Goal: Transaction & Acquisition: Purchase product/service

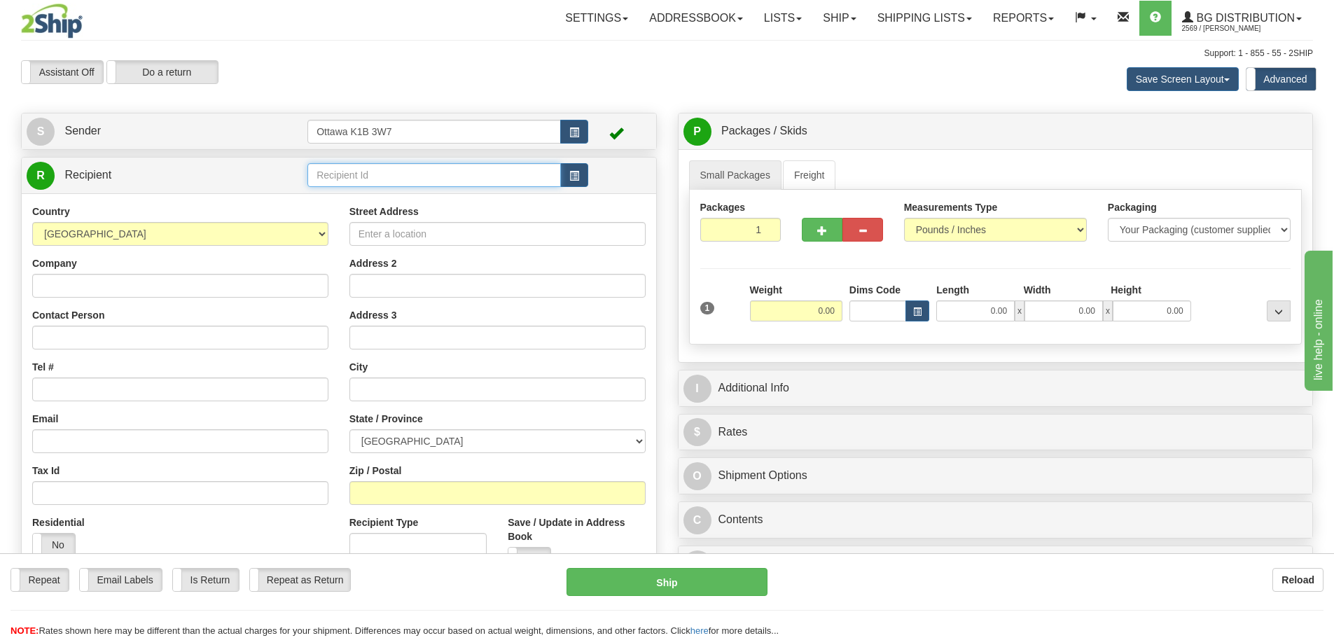
click at [426, 182] on input "text" at bounding box center [435, 175] width 254 height 24
type input "910960"
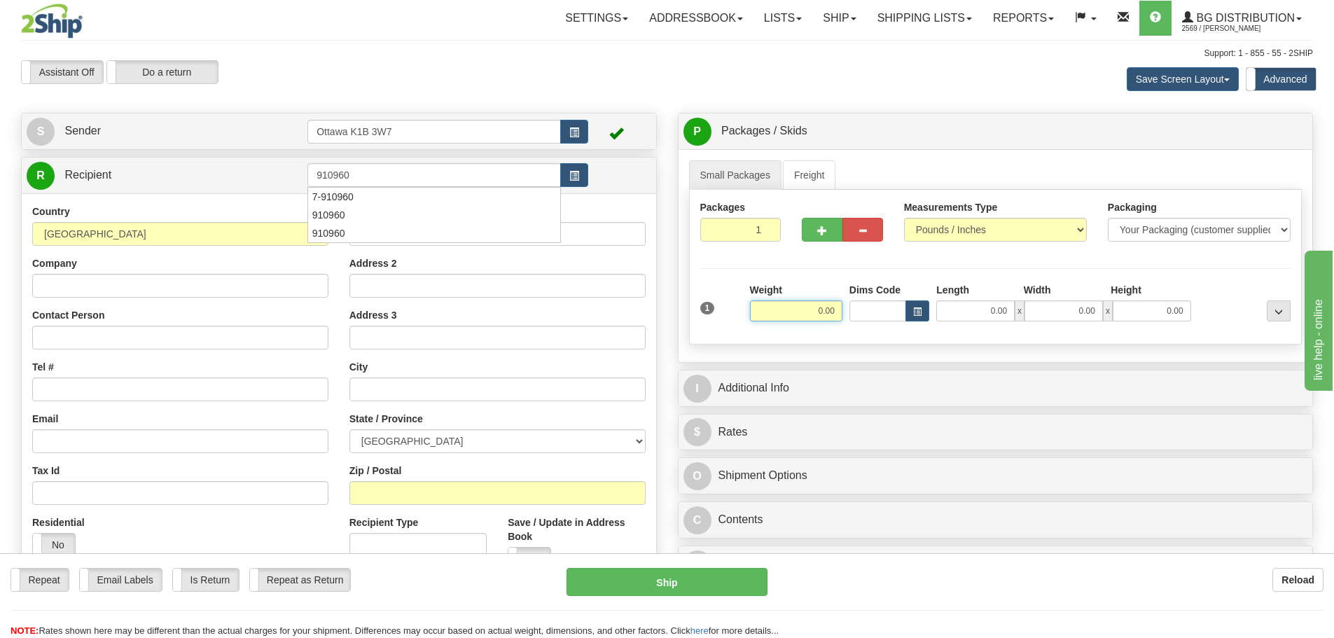
click at [539, 85] on div "Assistant On Assistant Off Do a return Do a return Previous Next Save Screen La…" at bounding box center [667, 79] width 1313 height 38
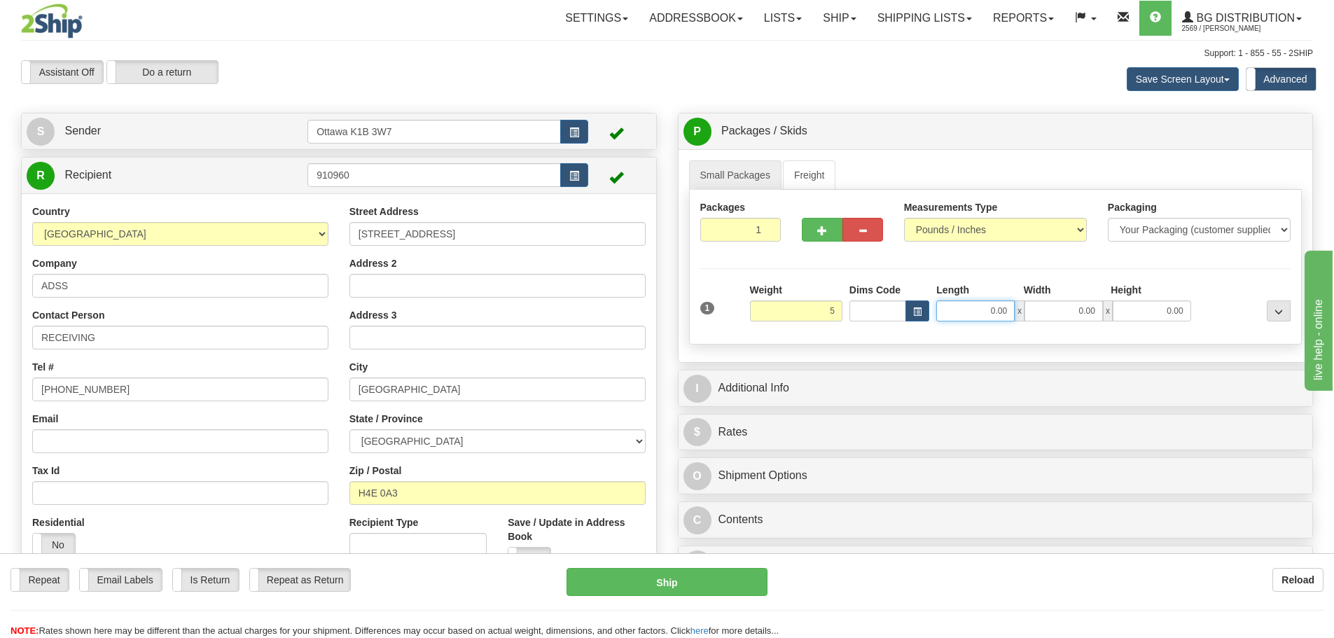
type input "5.00"
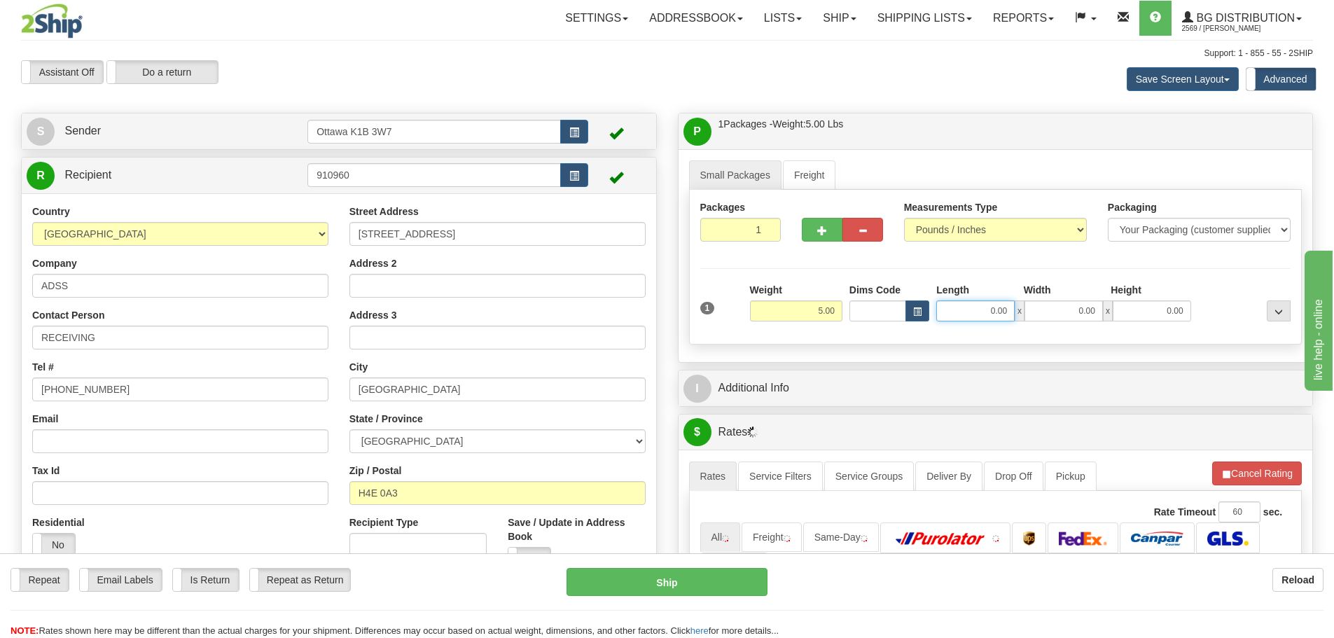
click at [972, 310] on input "0.00" at bounding box center [976, 311] width 78 height 21
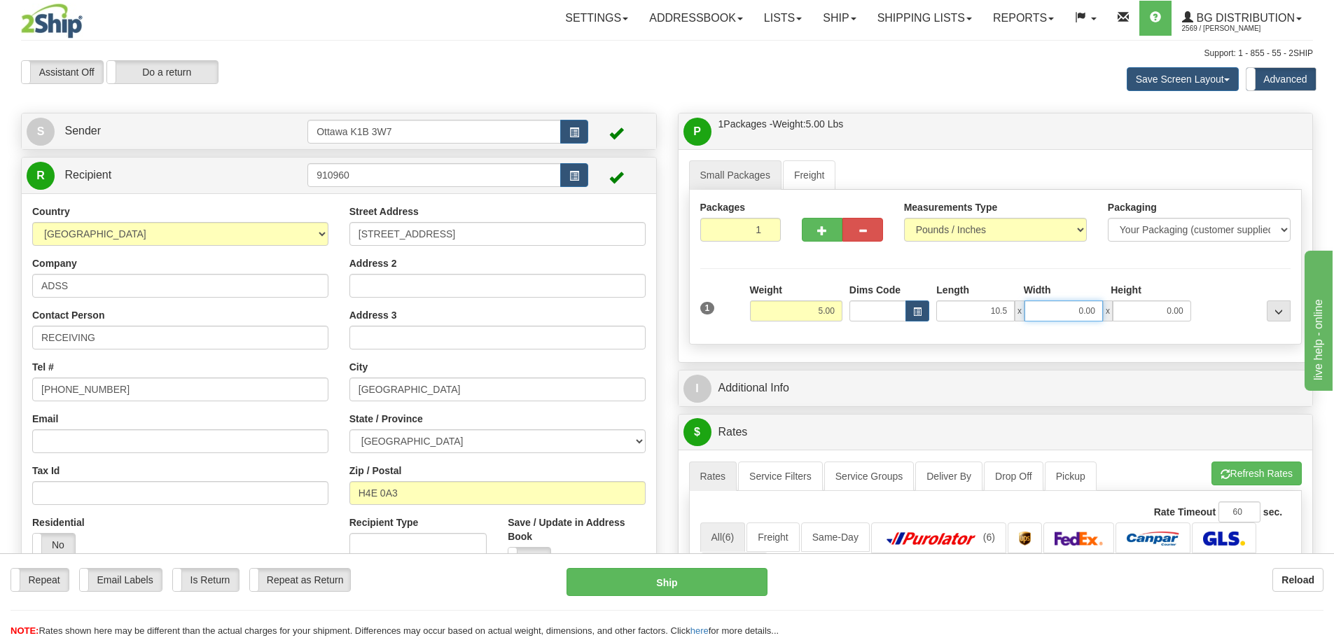
type input "10.50"
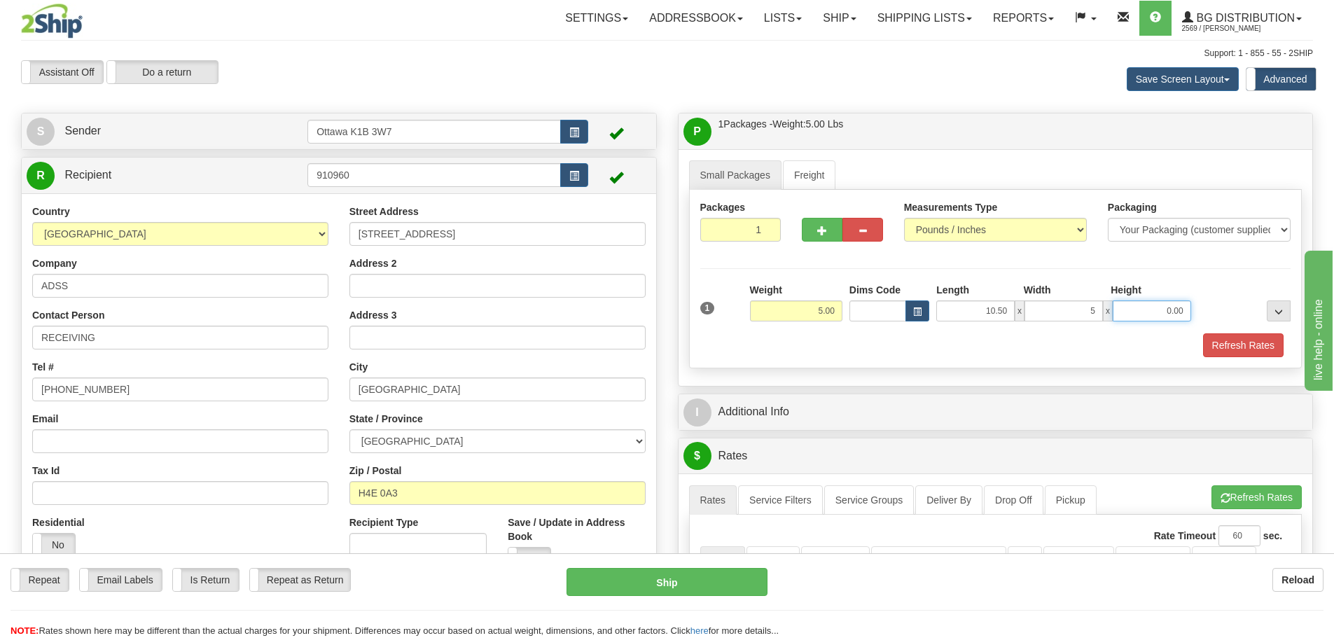
type input "5.00"
type input "7.00"
click at [1210, 350] on button "Refresh Rates" at bounding box center [1243, 345] width 81 height 24
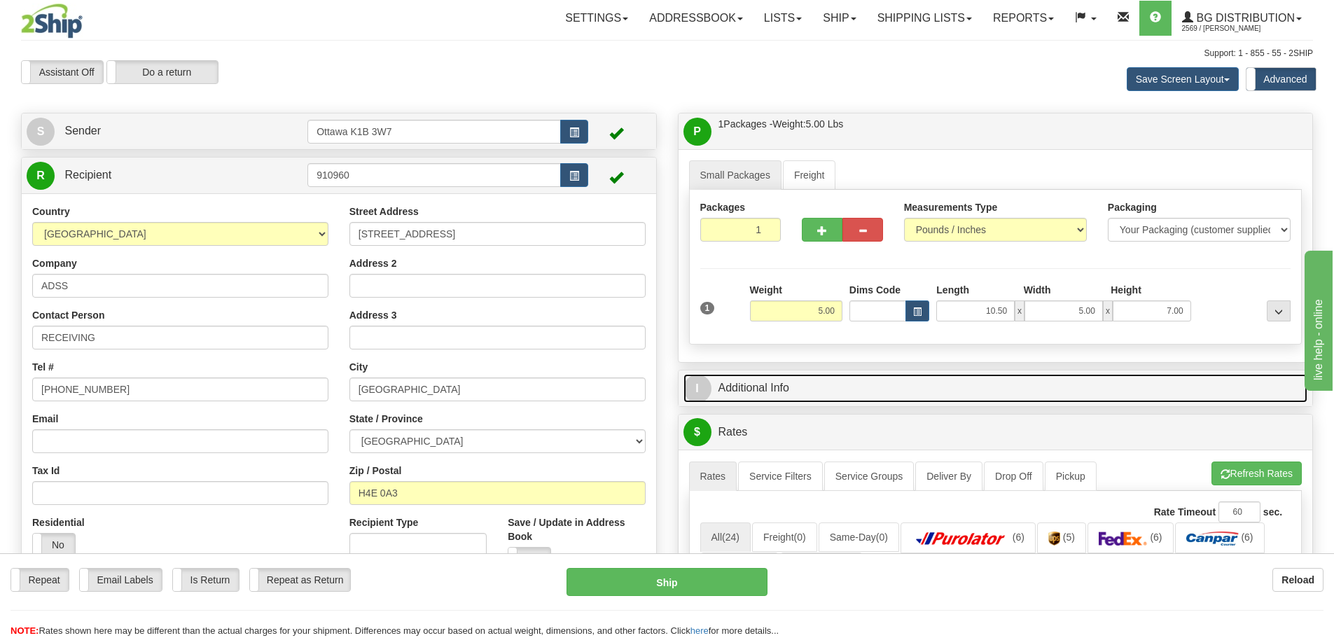
click at [963, 384] on link "I Additional Info" at bounding box center [996, 388] width 625 height 29
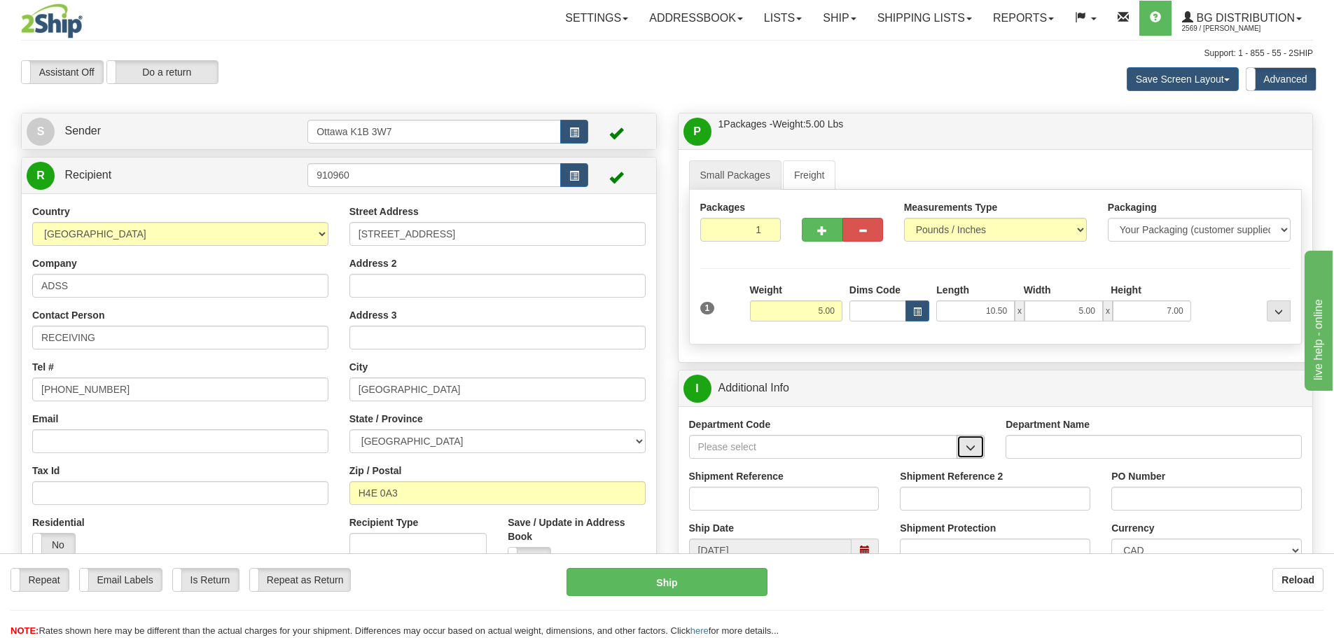
click at [972, 453] on button "button" at bounding box center [971, 447] width 28 height 24
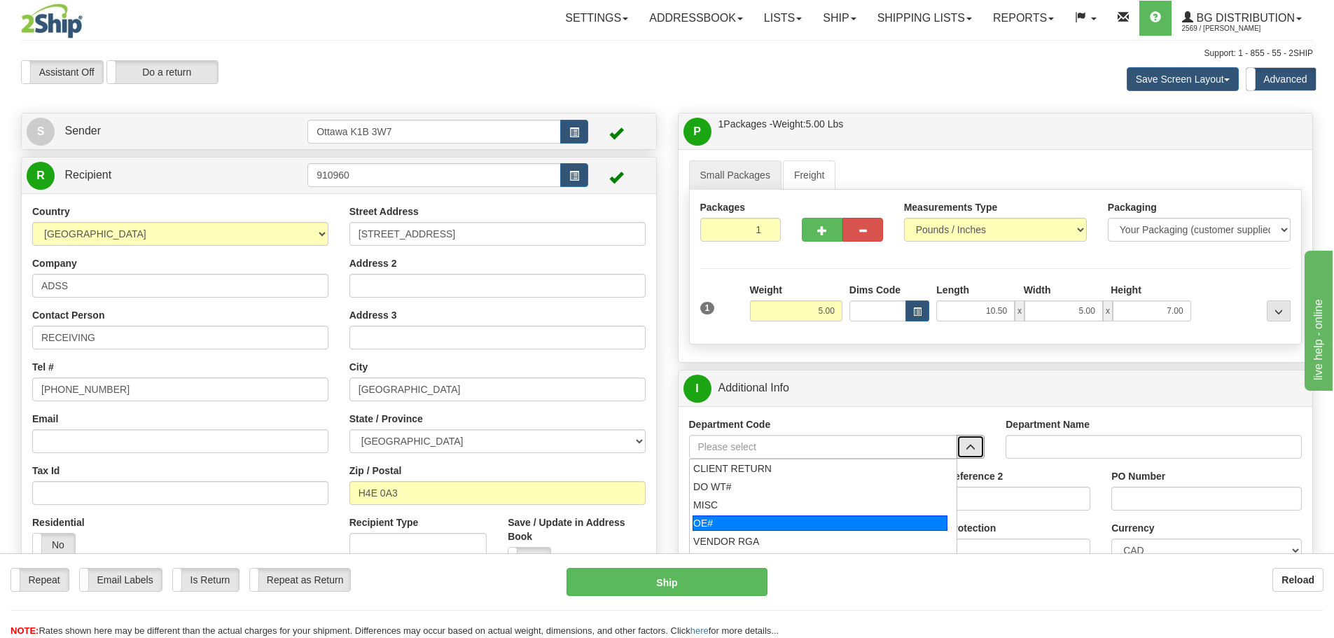
click at [814, 525] on div "OE#" at bounding box center [820, 523] width 255 height 15
type input "OE#"
type input "ORDERS"
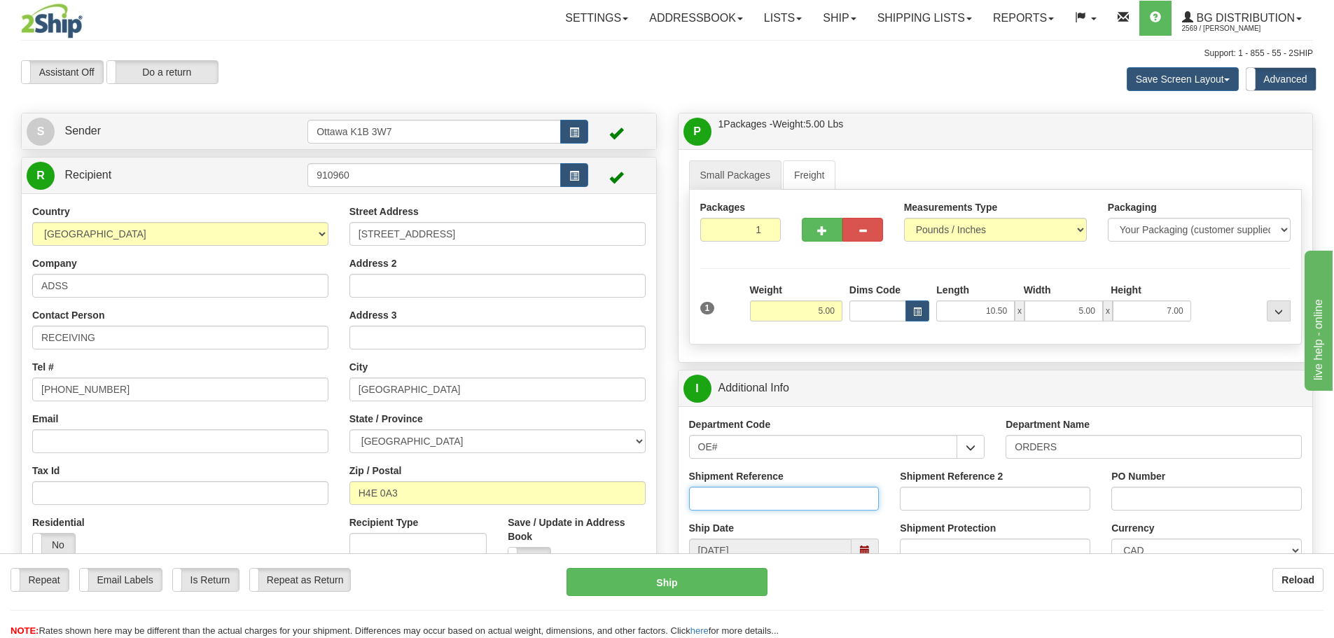
click at [780, 502] on input "Shipment Reference" at bounding box center [784, 499] width 191 height 24
type input "10202467-00"
click at [1136, 498] on input "PO Number" at bounding box center [1207, 499] width 191 height 24
type input "t"
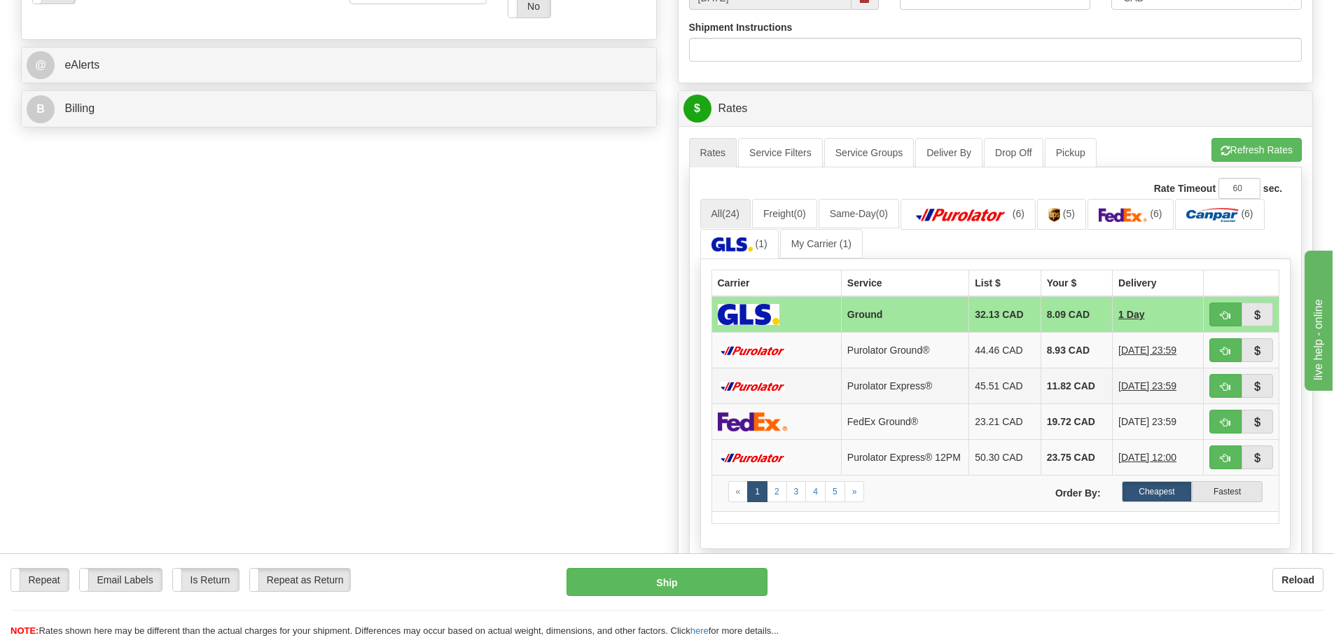
scroll to position [560, 0]
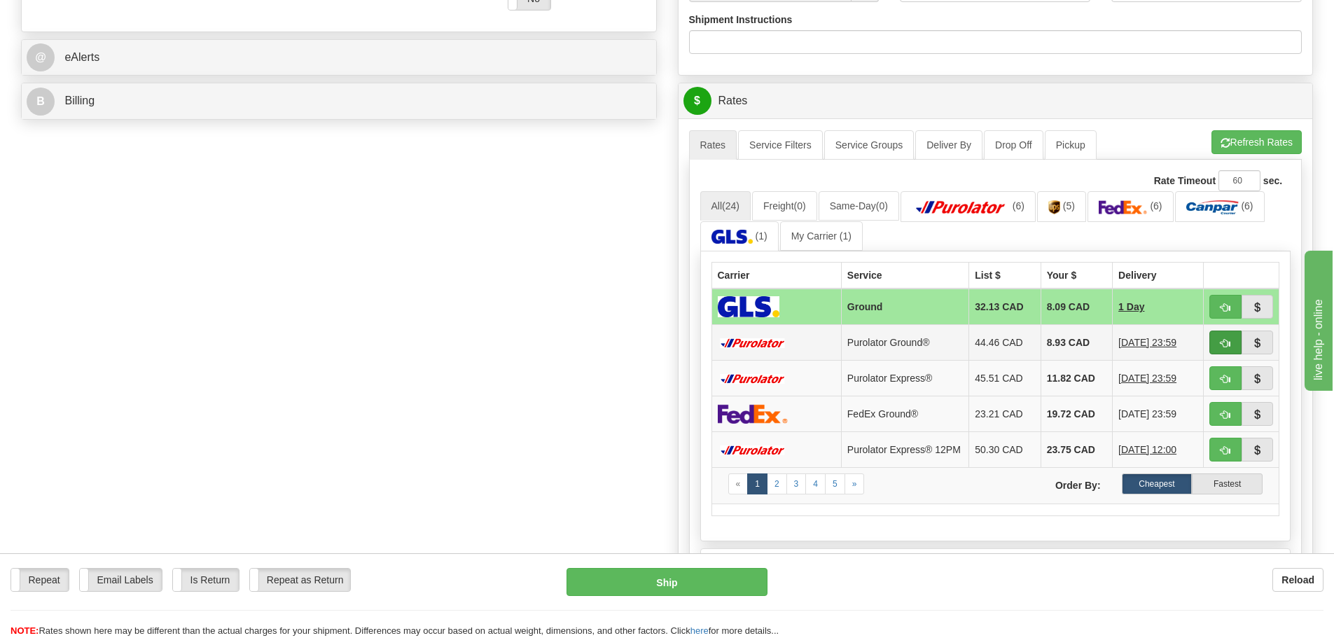
type input "TOR-25-6035TY"
click at [1213, 342] on button "button" at bounding box center [1226, 343] width 32 height 24
type input "260"
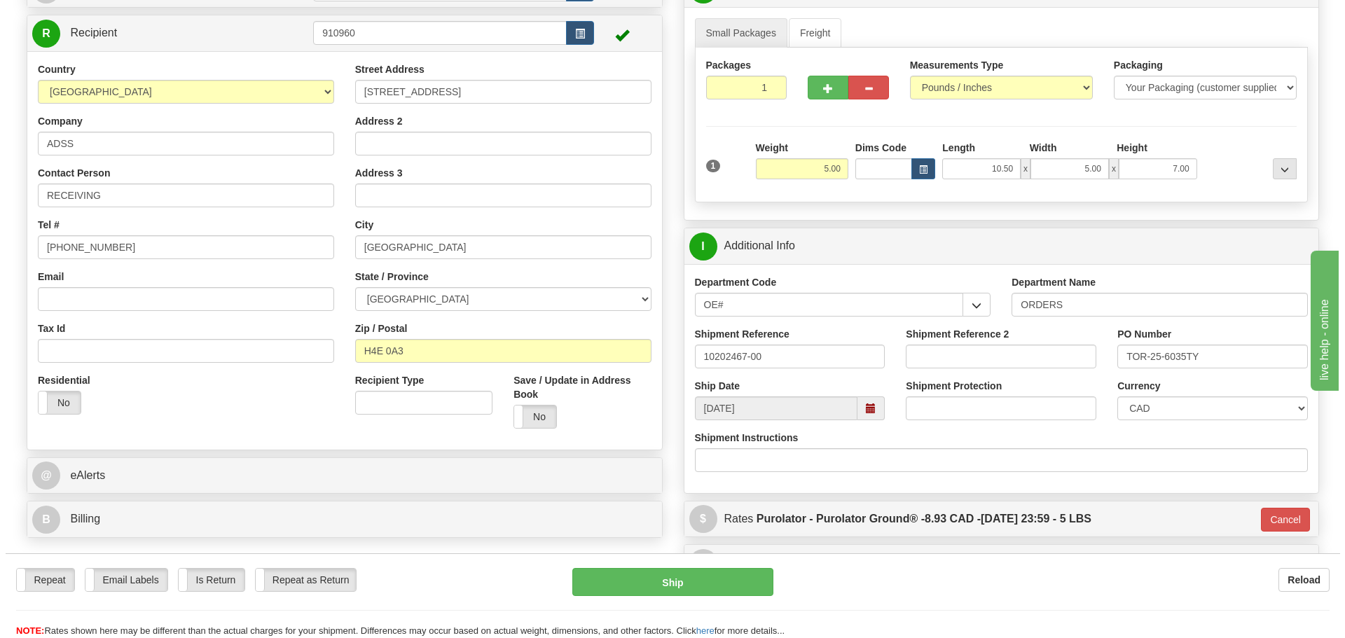
scroll to position [134, 0]
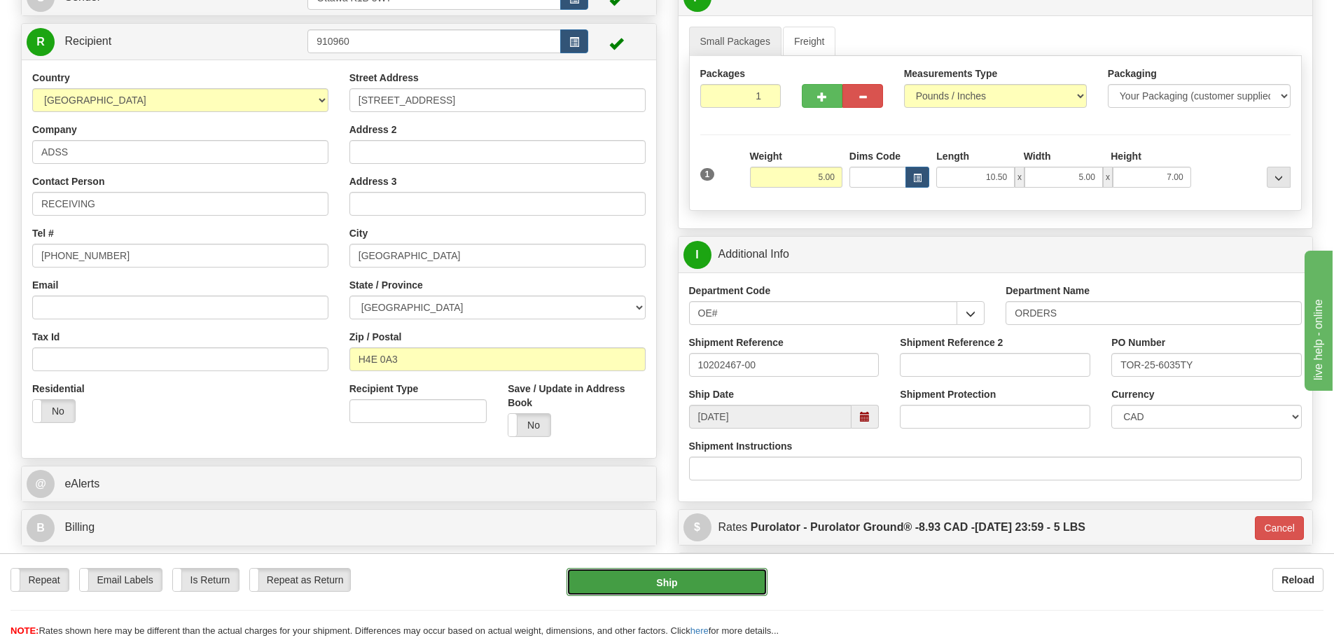
click at [742, 595] on button "Ship" at bounding box center [667, 582] width 201 height 28
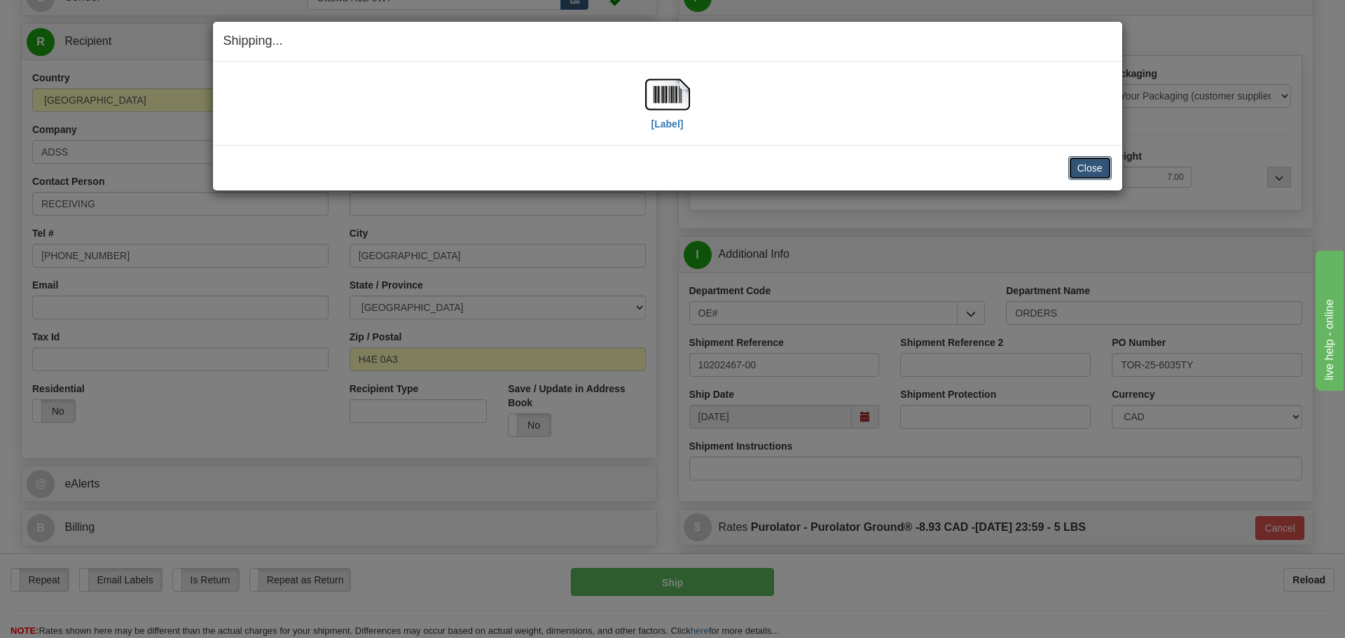
click at [1098, 169] on button "Close" at bounding box center [1089, 168] width 43 height 24
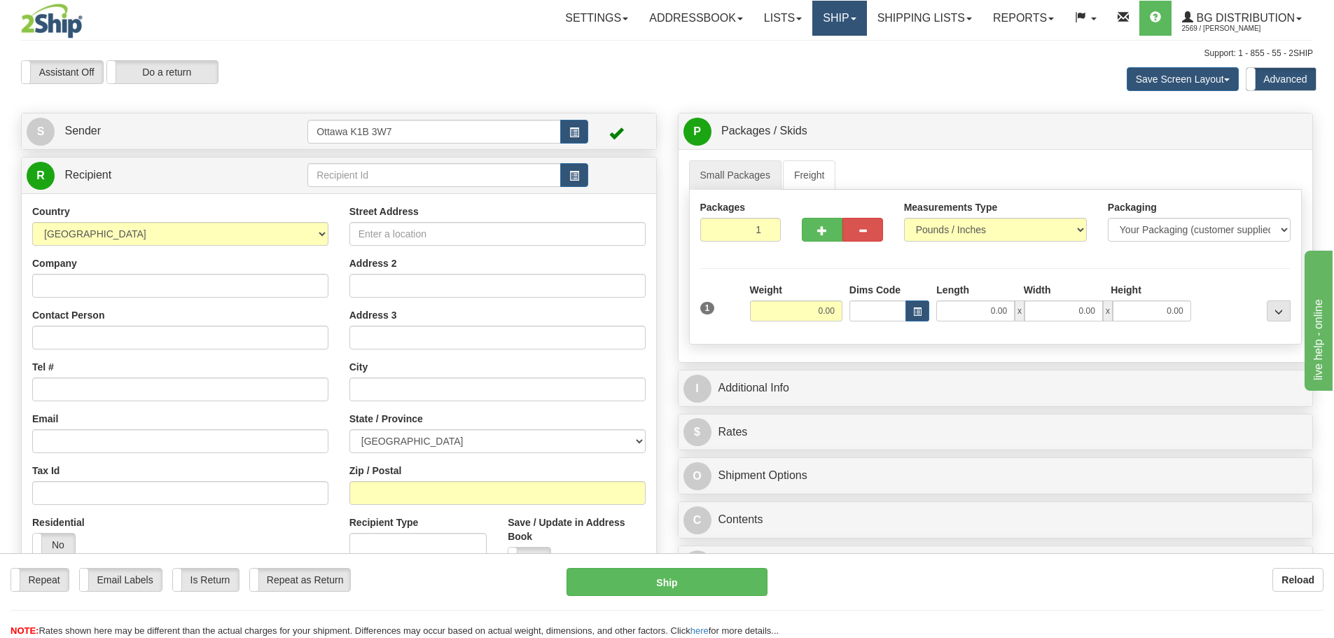
click at [843, 8] on link "Ship" at bounding box center [840, 18] width 54 height 35
click at [822, 55] on link "Ship Screen" at bounding box center [811, 49] width 111 height 18
click at [895, 18] on link "Shipping lists" at bounding box center [925, 18] width 116 height 35
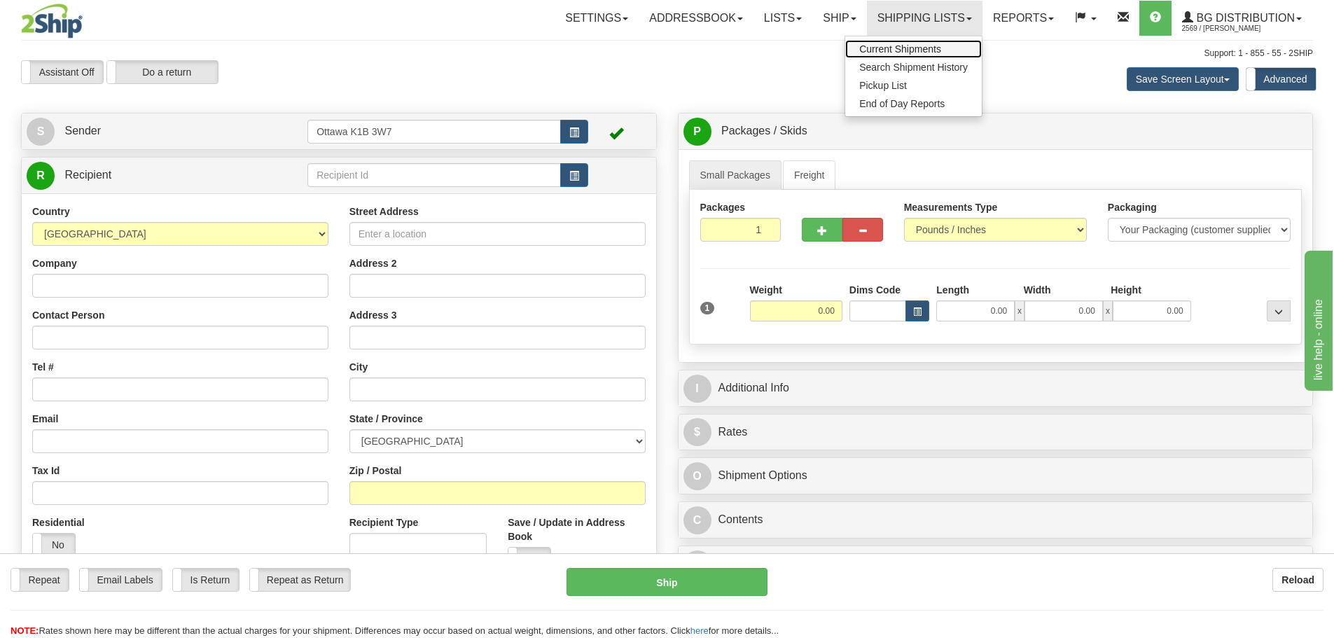
click at [890, 47] on span "Current Shipments" at bounding box center [900, 48] width 82 height 11
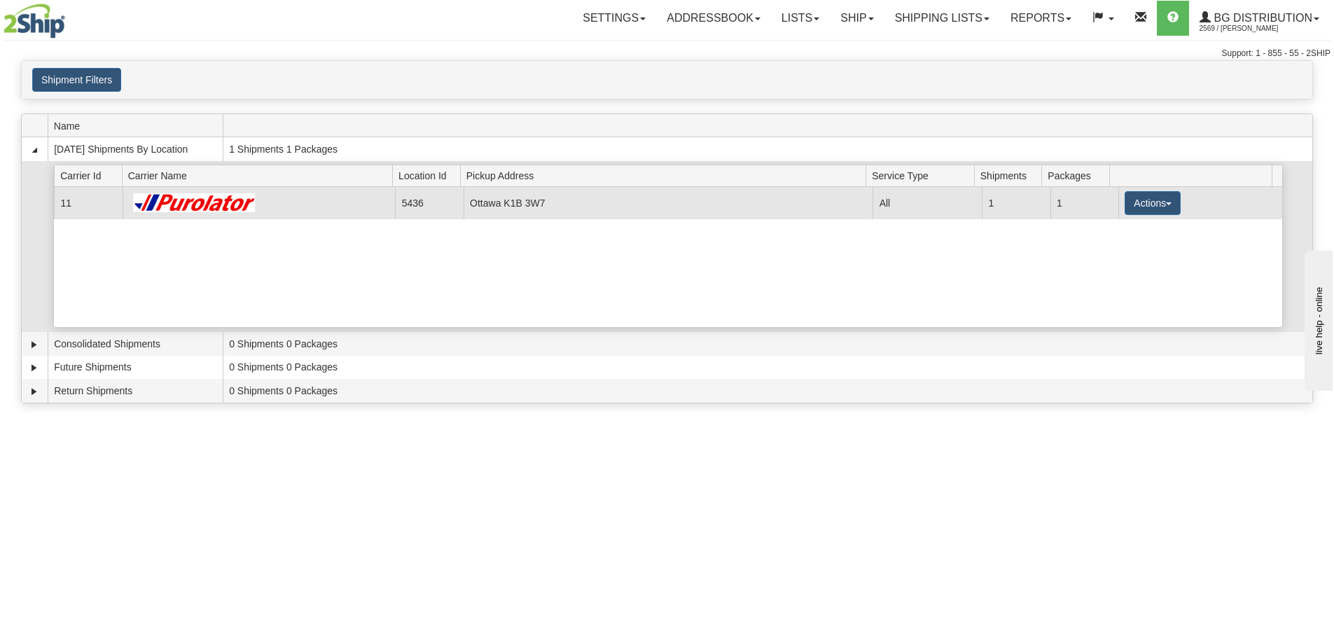
click at [464, 209] on td "Ottawa K1B 3W7" at bounding box center [669, 203] width 410 height 32
click at [1130, 207] on button "Actions" at bounding box center [1153, 203] width 56 height 24
click at [1136, 227] on link "Details" at bounding box center [1124, 230] width 112 height 18
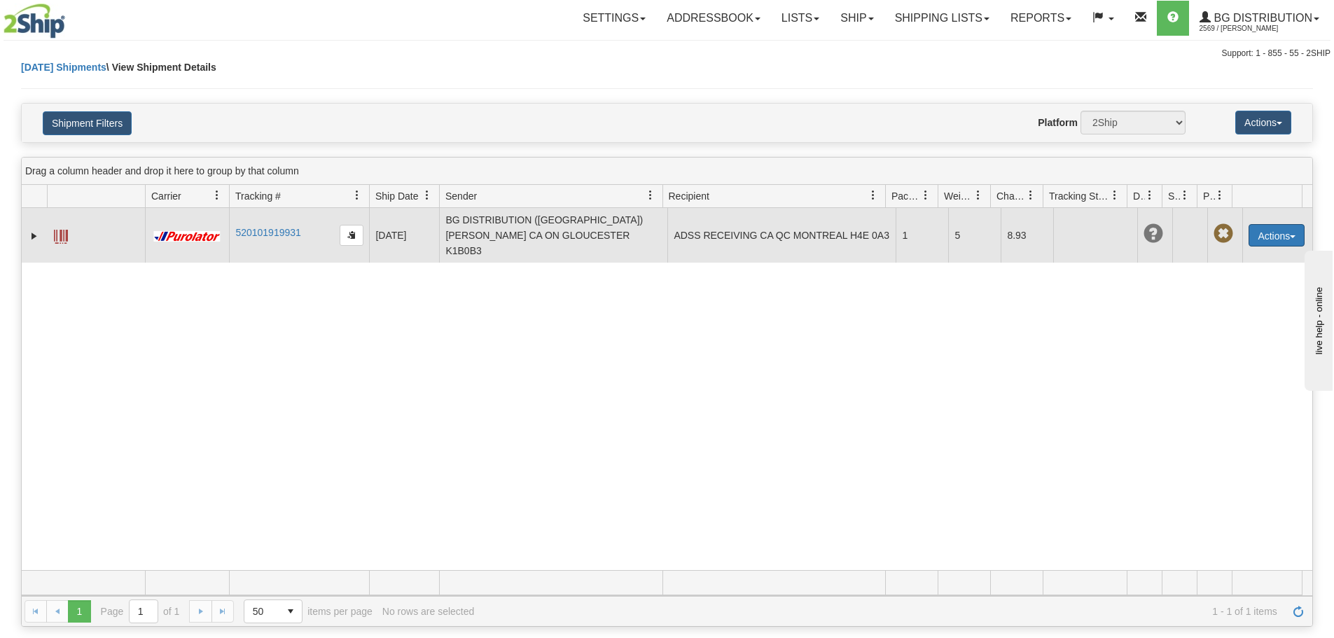
click at [1249, 231] on button "Actions" at bounding box center [1277, 235] width 56 height 22
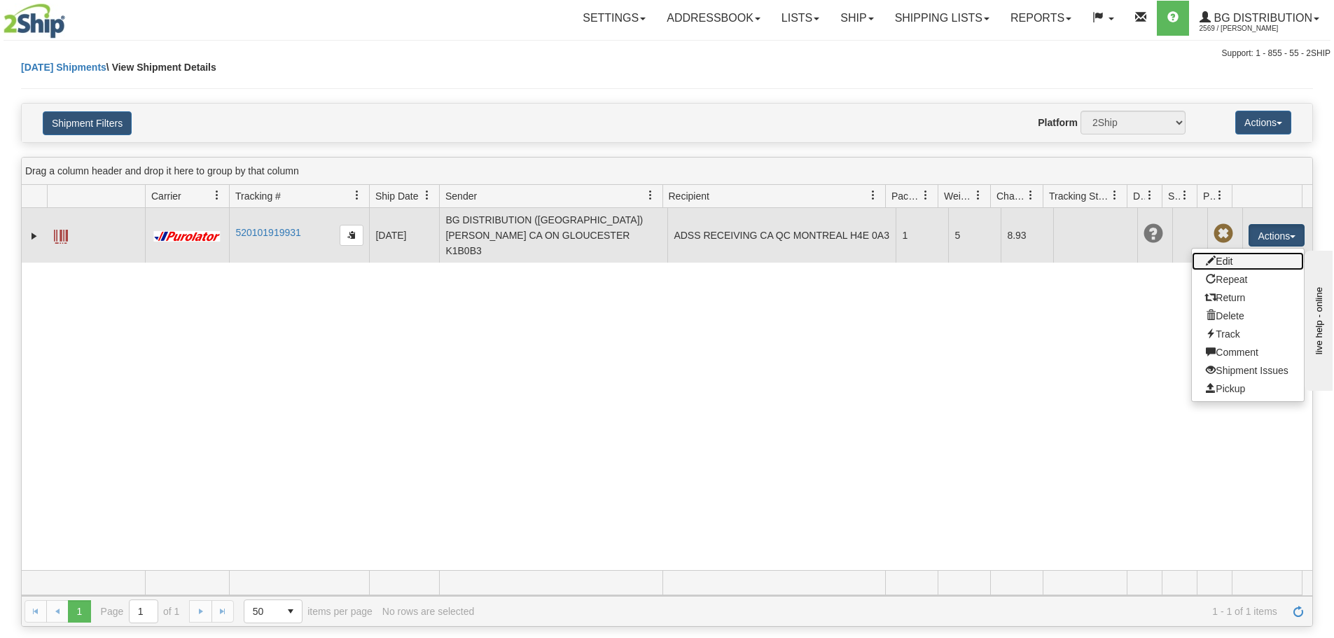
click at [1232, 253] on link "Edit" at bounding box center [1248, 261] width 112 height 18
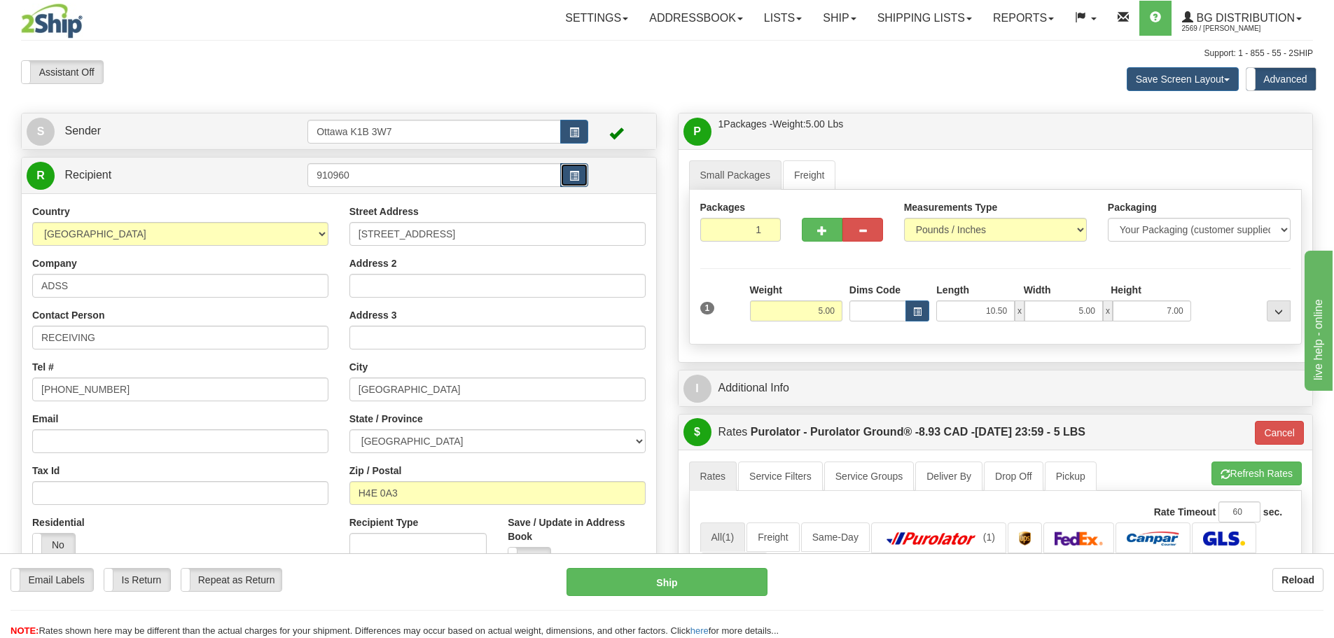
click at [572, 170] on button "button" at bounding box center [574, 175] width 28 height 24
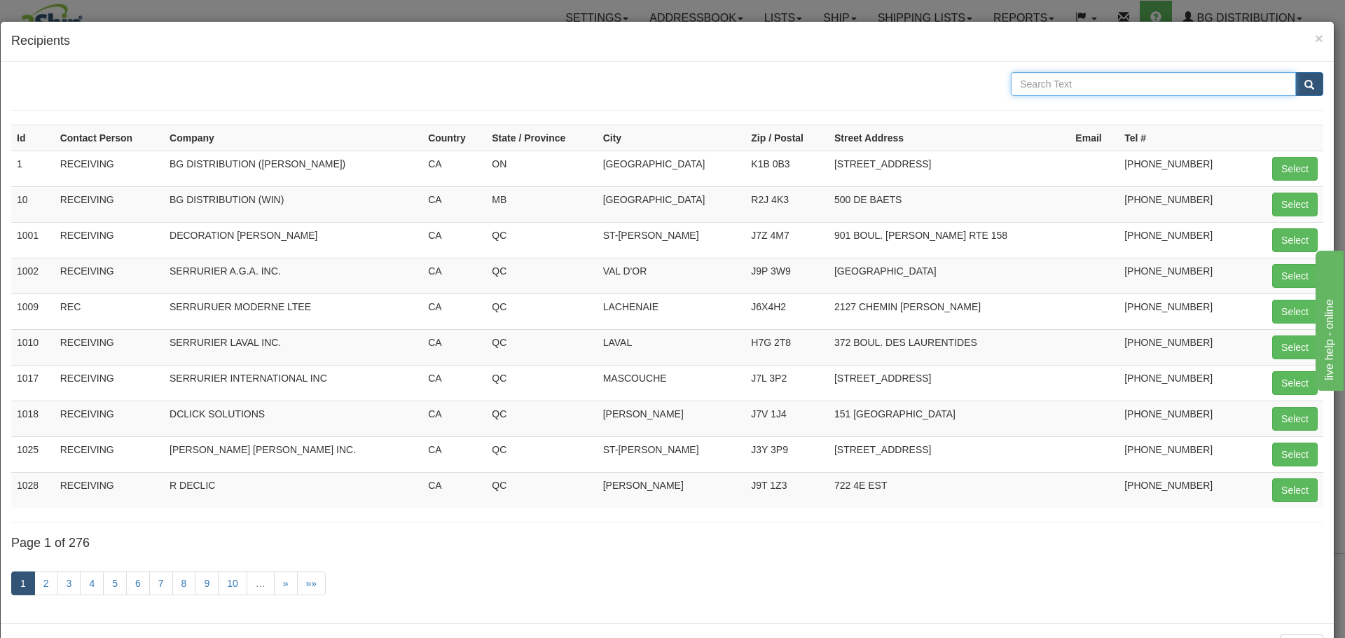
click at [1025, 88] on input "text" at bounding box center [1153, 84] width 285 height 24
type input "ADSS"
click at [1304, 81] on span "submit" at bounding box center [1309, 85] width 10 height 9
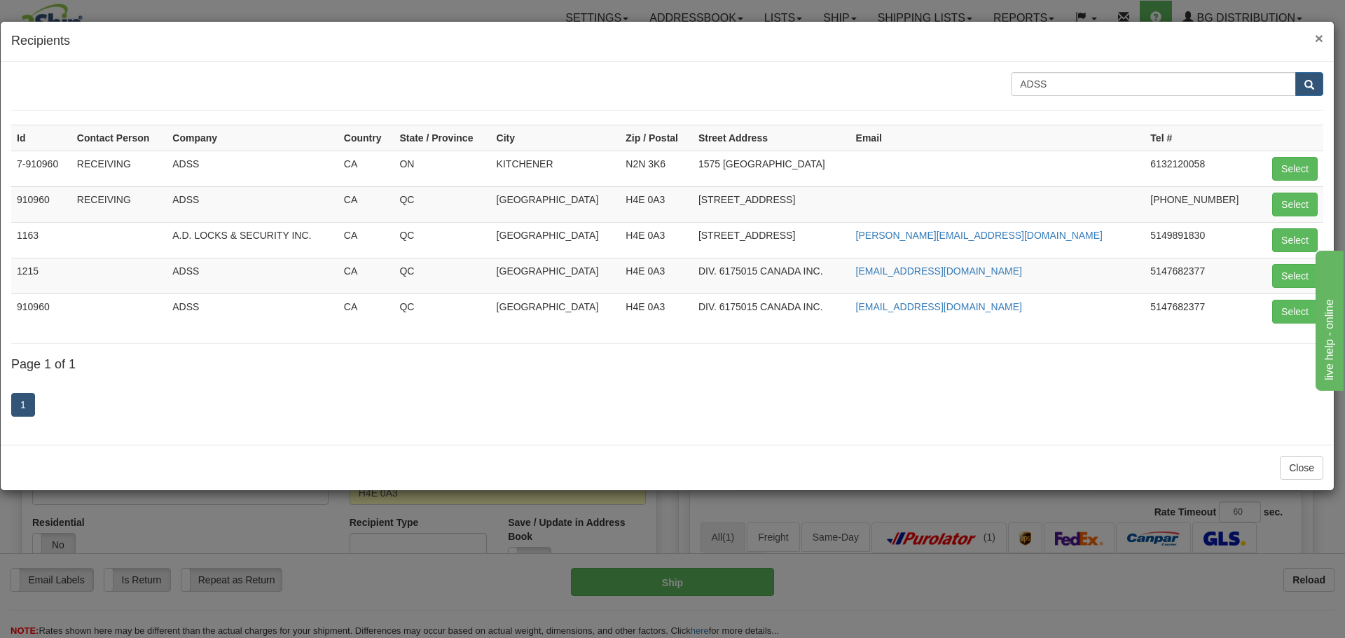
click at [1319, 34] on span "×" at bounding box center [1319, 38] width 8 height 16
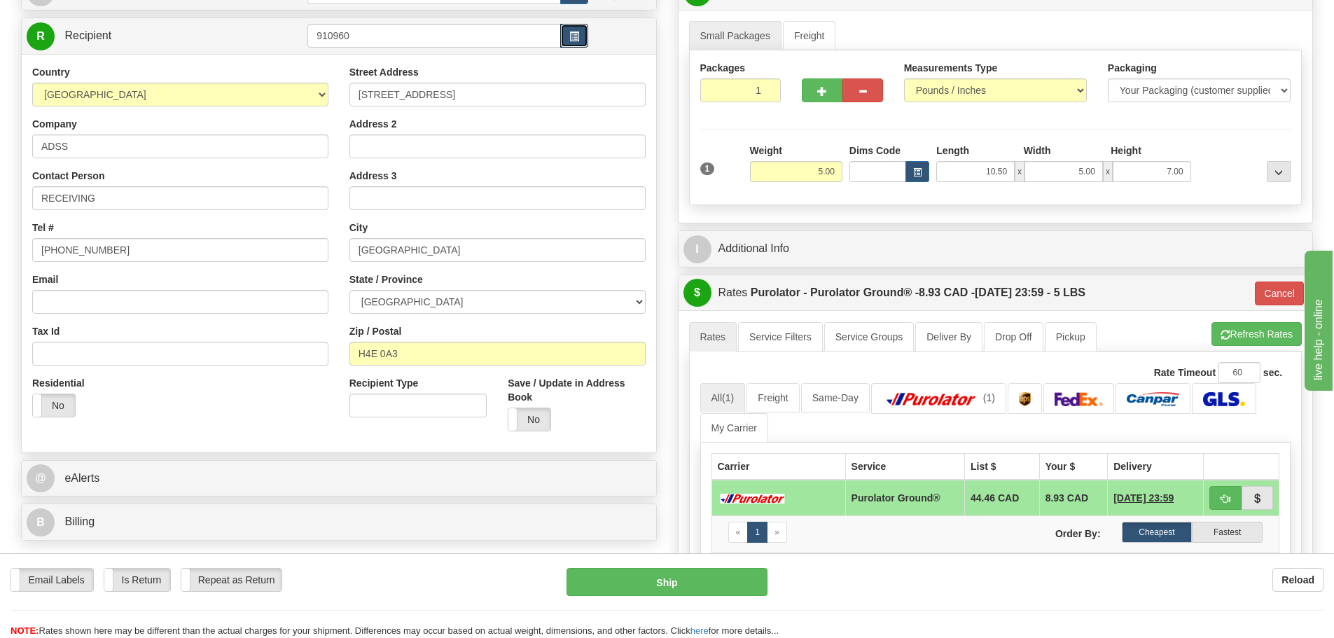
scroll to position [140, 0]
drag, startPoint x: 230, startPoint y: 247, endPoint x: 0, endPoint y: 243, distance: 230.5
click at [0, 243] on div "Toggle navigation Settings Shipping Preferences Fields Preferences New" at bounding box center [667, 374] width 1334 height 1029
drag, startPoint x: 452, startPoint y: 43, endPoint x: 241, endPoint y: 47, distance: 210.9
click at [242, 47] on tr "R Recipient 910960" at bounding box center [339, 35] width 625 height 29
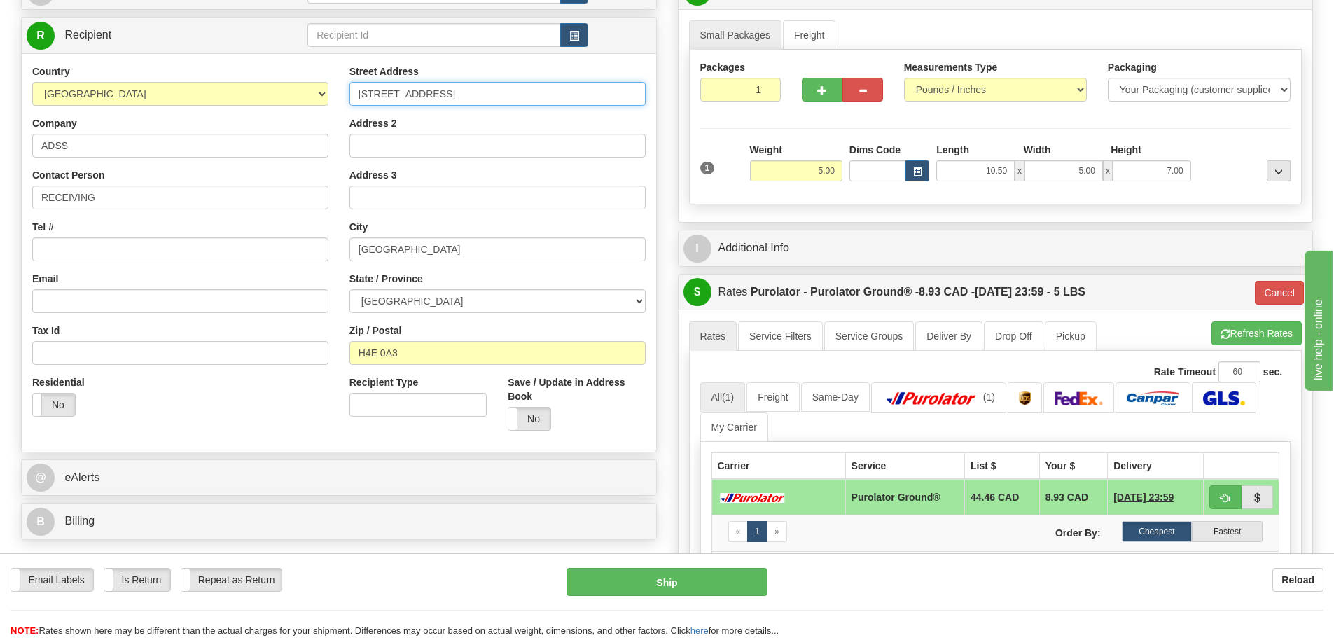
drag, startPoint x: 457, startPoint y: 92, endPoint x: 251, endPoint y: 88, distance: 206.0
click at [251, 88] on div "Country AFGHANISTAN ALAND ISLANDS ALBANIA ALGERIA AMERICAN SAMOA ANDORRA ANGOLA…" at bounding box center [339, 252] width 635 height 377
drag, startPoint x: 453, startPoint y: 247, endPoint x: 334, endPoint y: 282, distance: 123.5
click at [230, 261] on div "Country AFGHANISTAN ALAND ISLANDS ALBANIA ALGERIA AMERICAN SAMOA ANDORRA ANGOLA…" at bounding box center [339, 252] width 635 height 377
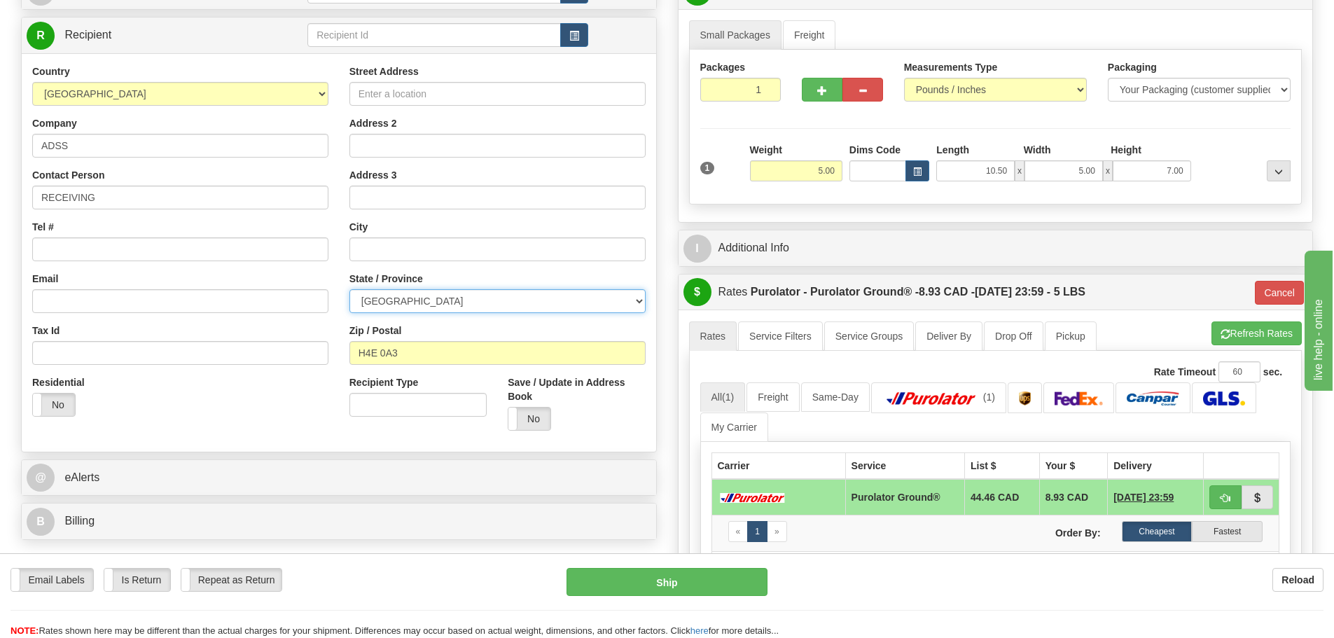
drag, startPoint x: 422, startPoint y: 303, endPoint x: 393, endPoint y: 303, distance: 28.7
click at [393, 303] on select "ALBERTA BRITISH COLUMBIA MANITOBA NEW BRUNSWICK NEWFOUNDLAND NOVA SCOTIA NUNAVU…" at bounding box center [498, 301] width 296 height 24
select select "ON"
click at [350, 289] on select "ALBERTA BRITISH COLUMBIA MANITOBA NEW BRUNSWICK NEWFOUNDLAND NOVA SCOTIA NUNAVU…" at bounding box center [498, 301] width 296 height 24
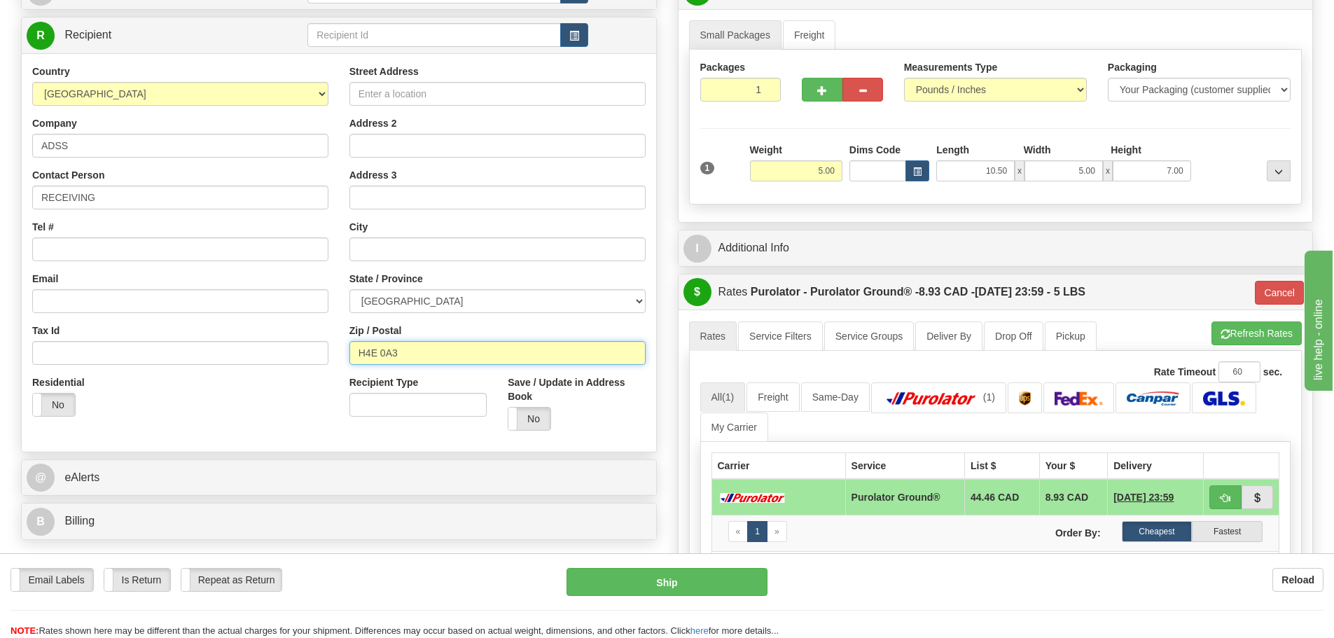
drag, startPoint x: 424, startPoint y: 355, endPoint x: 187, endPoint y: 342, distance: 237.1
click at [187, 342] on div "Country AFGHANISTAN ALAND ISLANDS ALBANIA ALGERIA AMERICAN SAMOA ANDORRA ANGOLA…" at bounding box center [339, 252] width 635 height 377
type input "L1R 0M8"
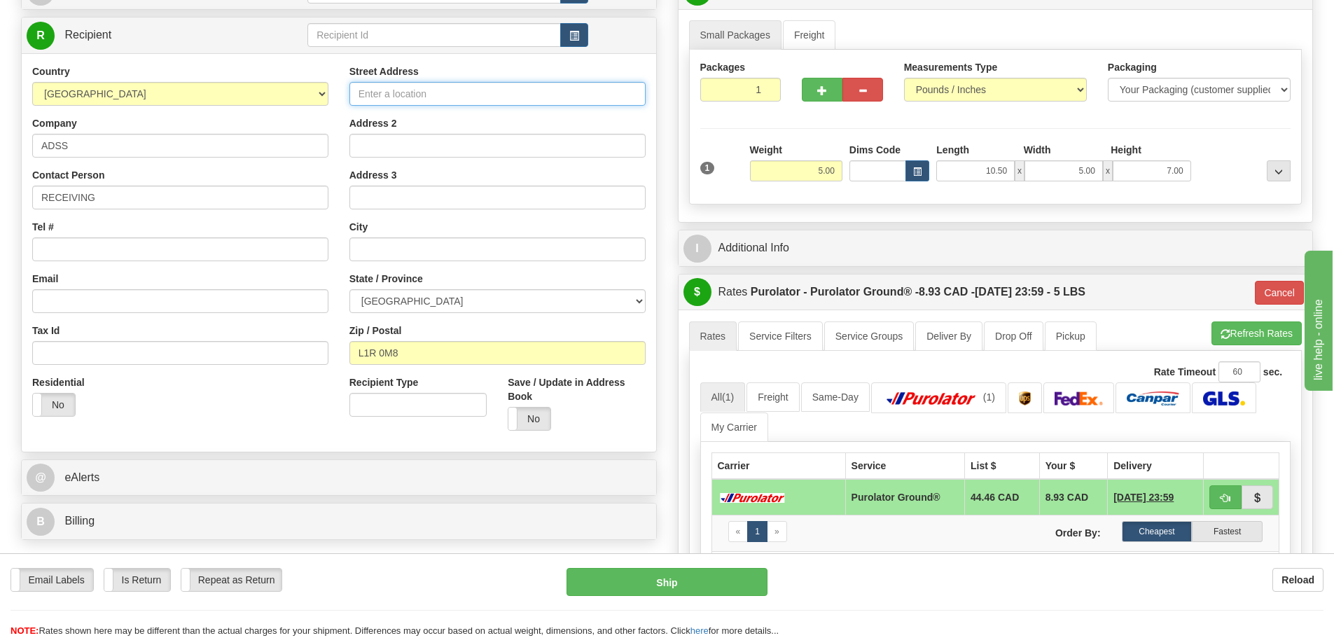
click at [392, 92] on input "Street Address" at bounding box center [498, 94] width 296 height 24
type input "260"
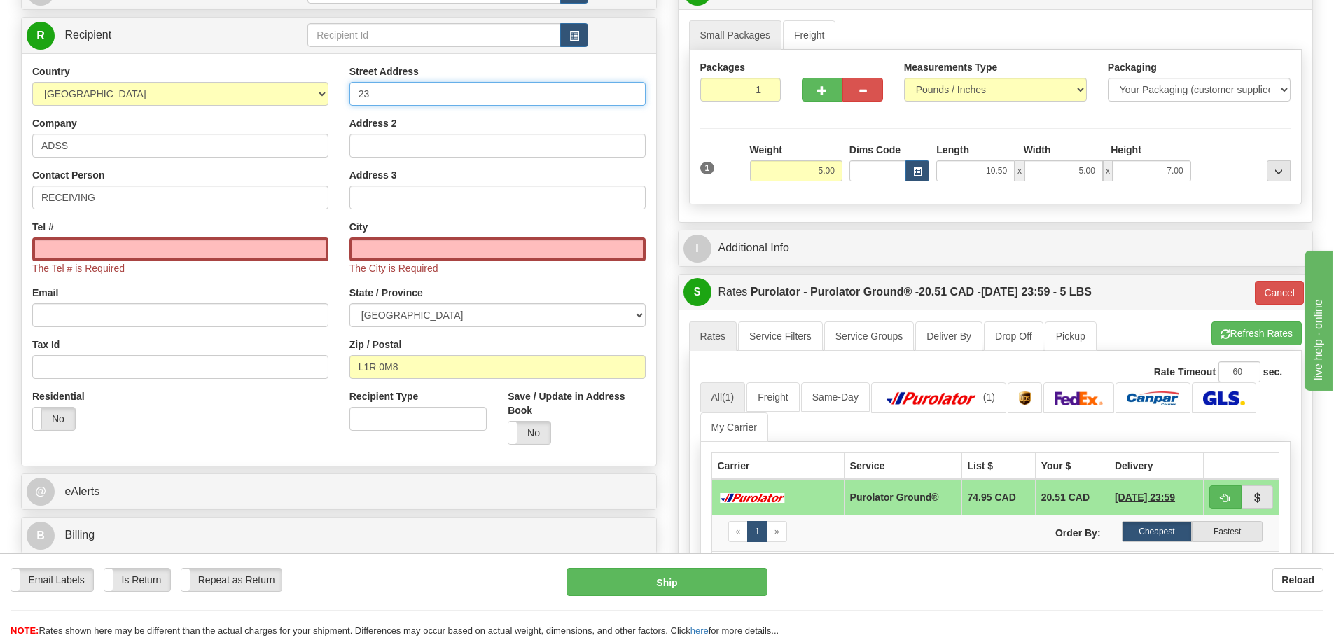
type input "23 GOSSELIN COURT"
click at [389, 245] on input "text" at bounding box center [498, 249] width 296 height 24
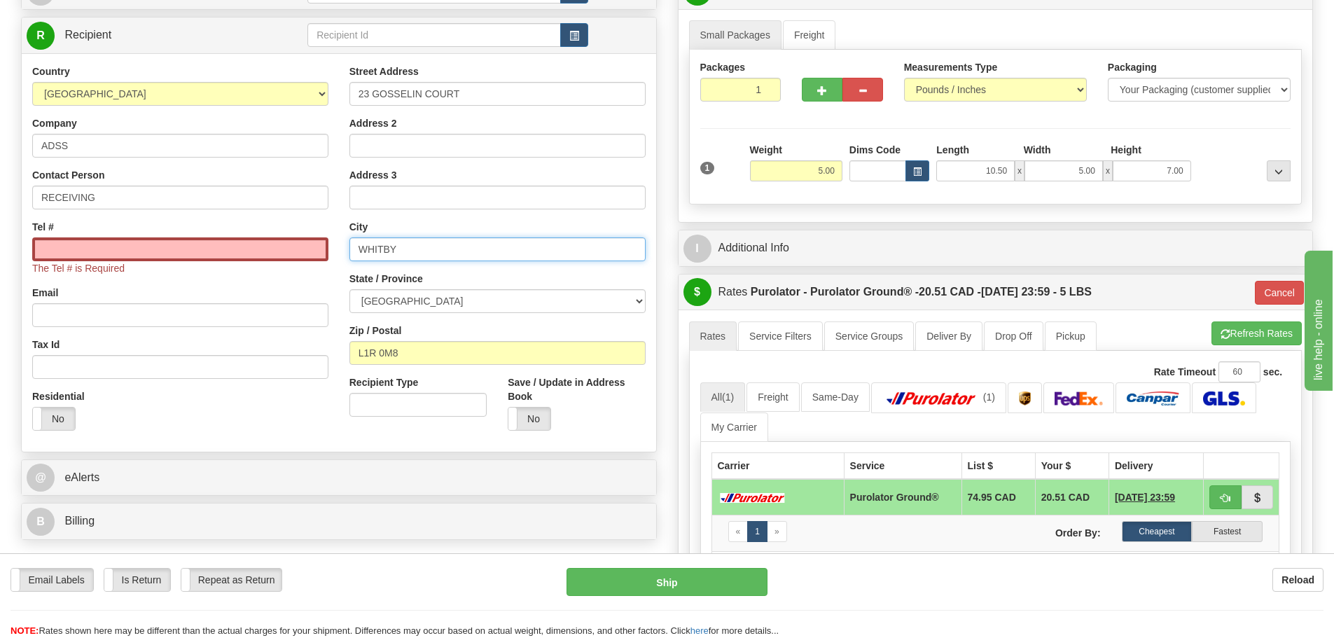
type input "WHITBY"
click at [91, 247] on input "Tel #" at bounding box center [180, 249] width 296 height 24
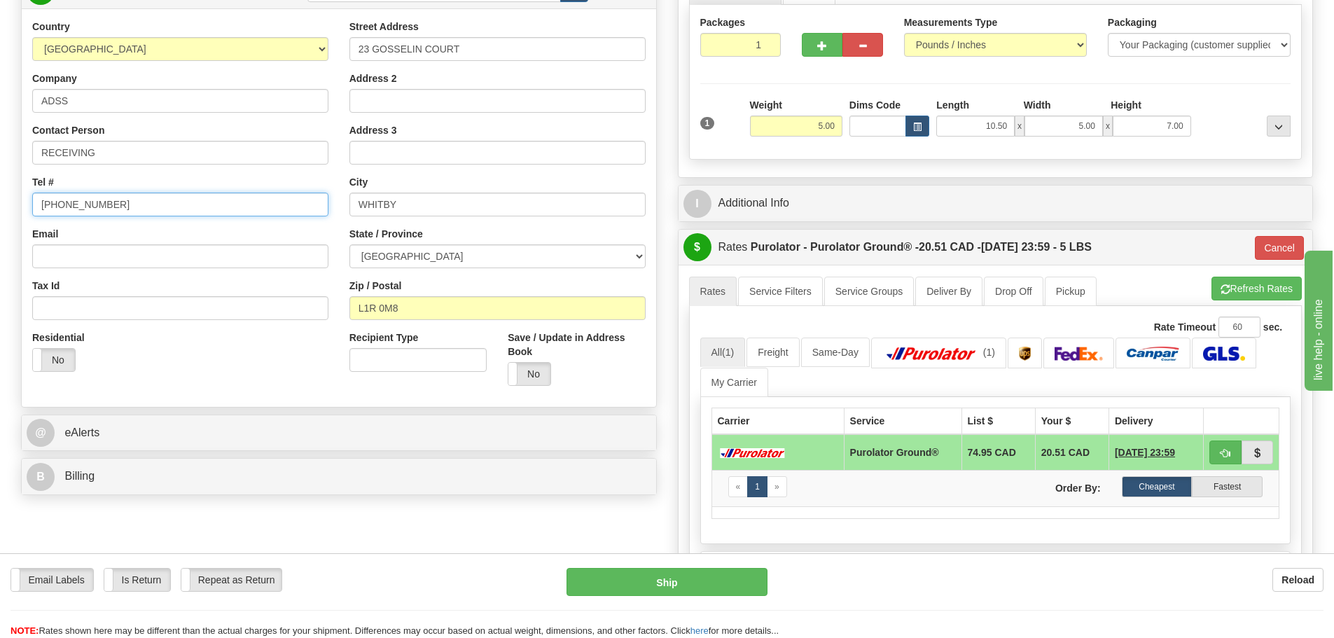
scroll to position [210, 0]
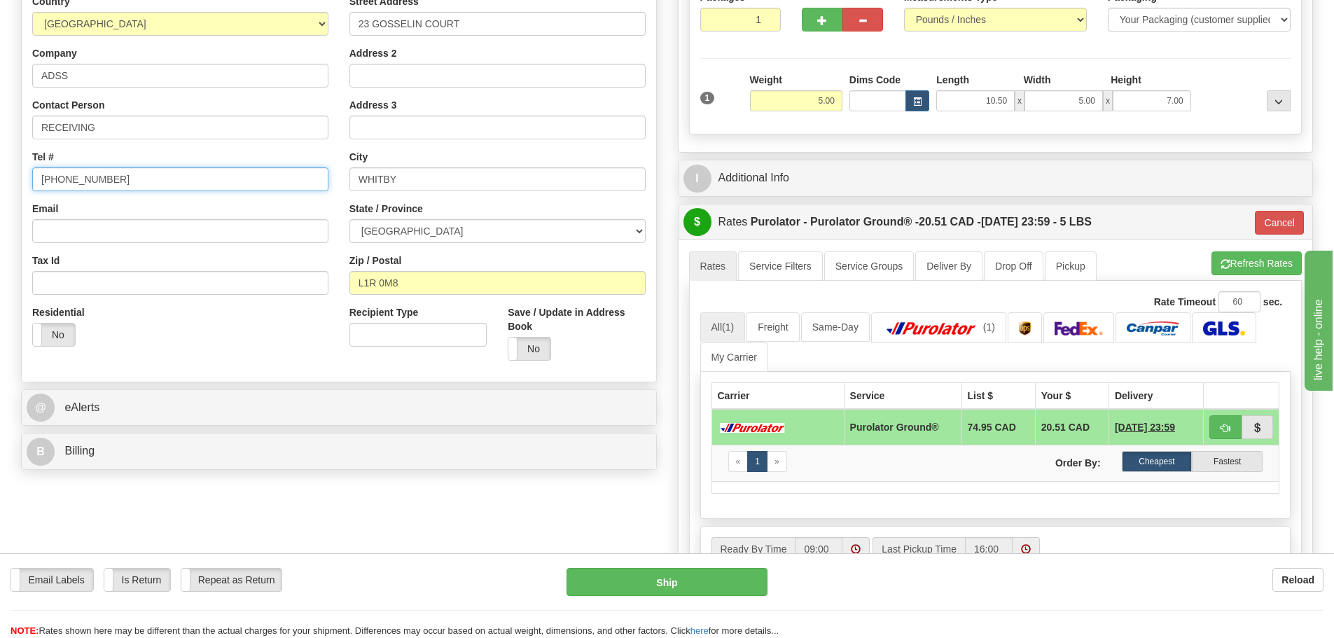
type input "613-212-0058"
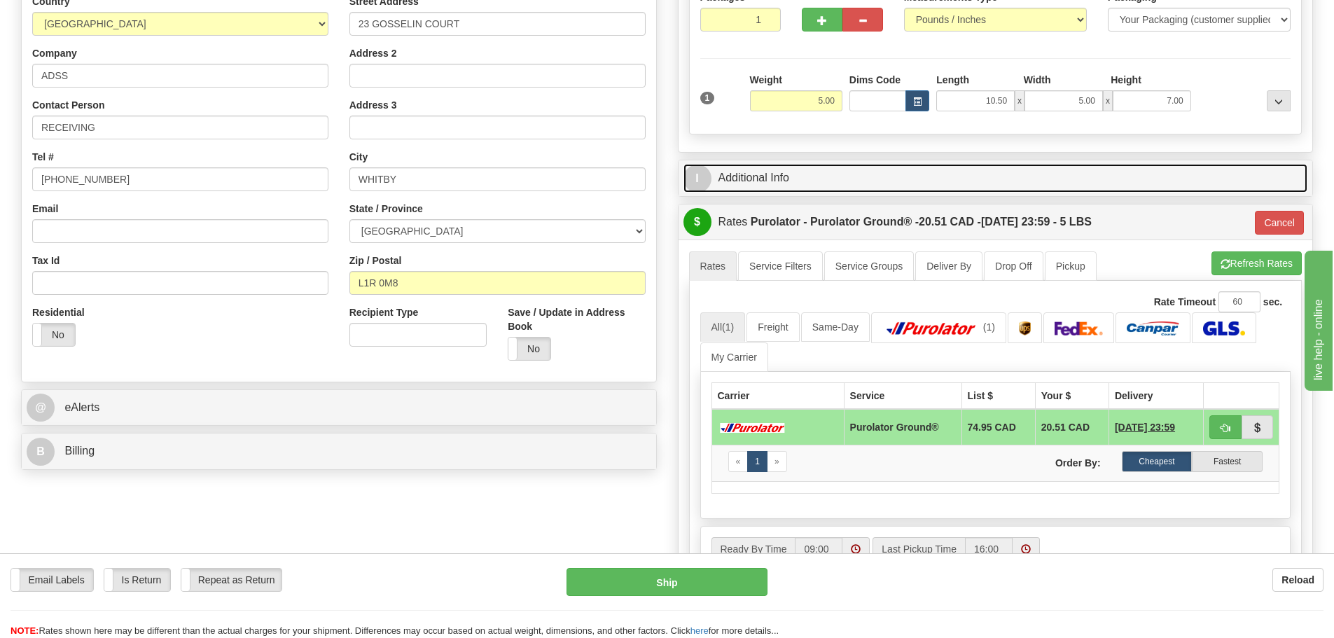
click at [803, 185] on link "I Additional Info" at bounding box center [996, 178] width 625 height 29
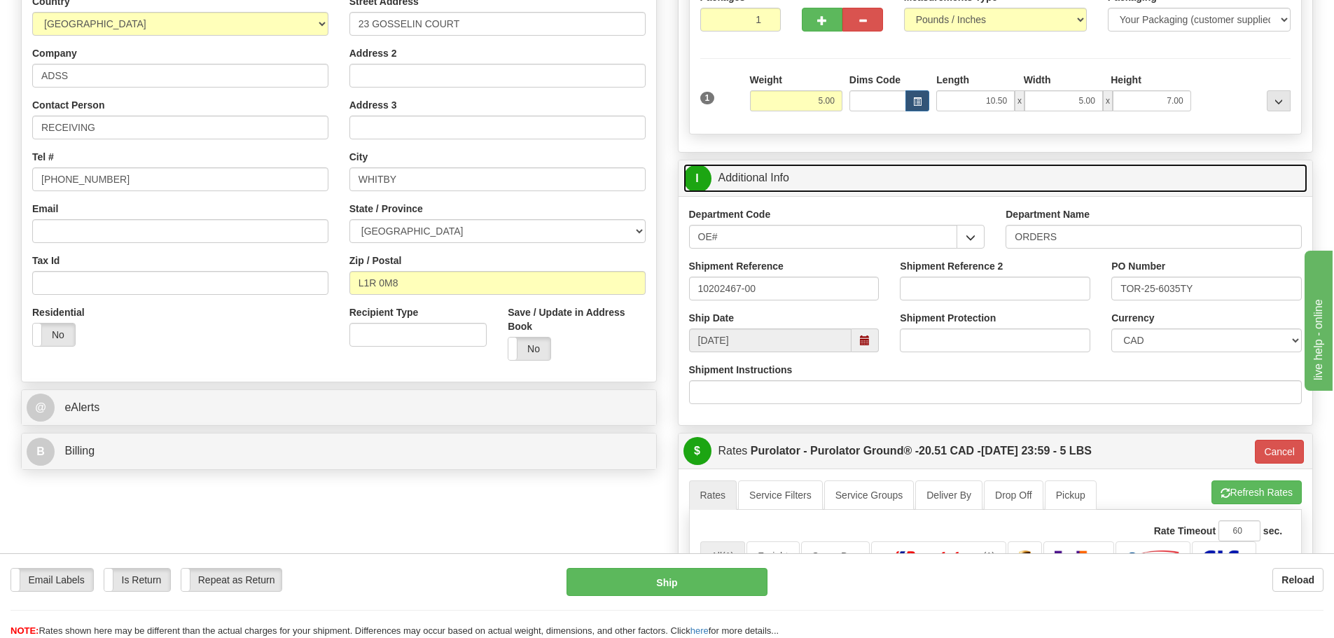
click at [803, 185] on link "I Additional Info" at bounding box center [996, 178] width 625 height 29
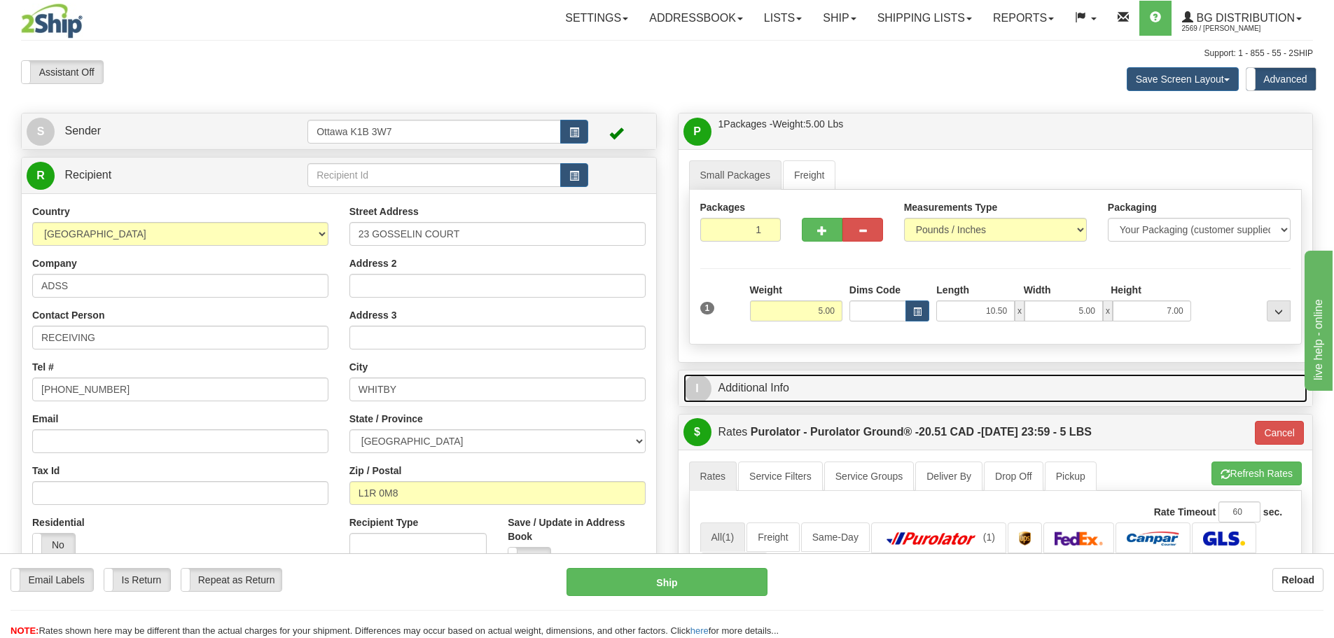
scroll to position [70, 0]
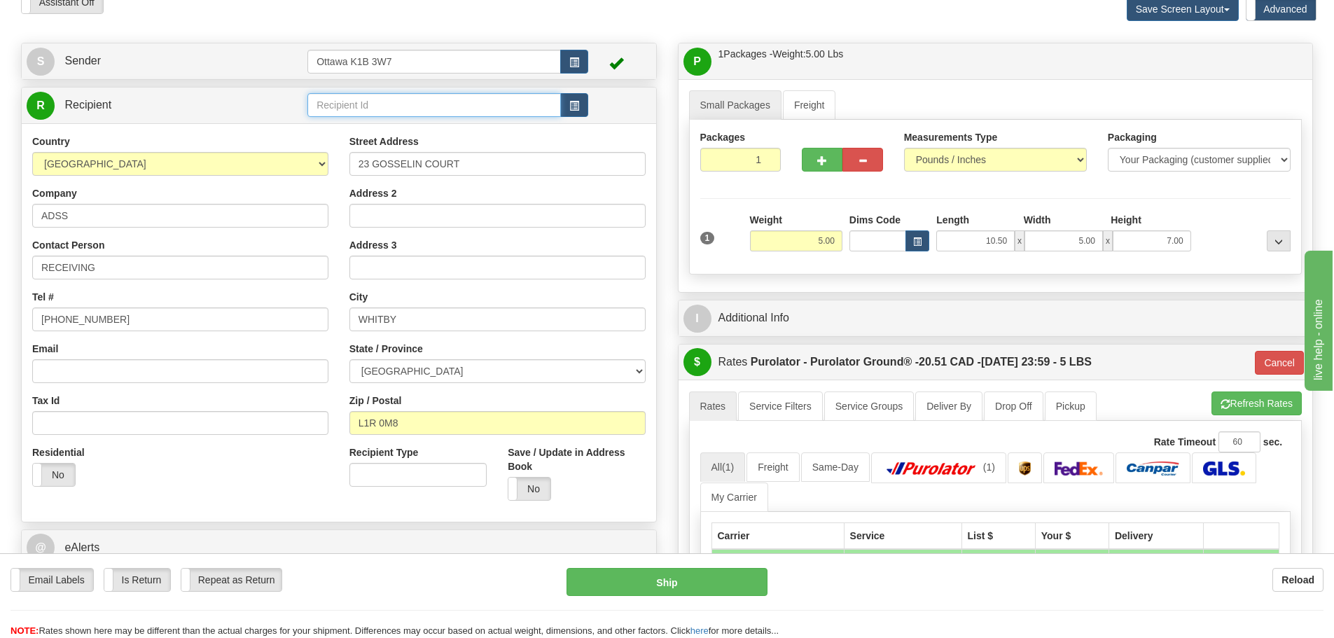
click at [366, 99] on input "text" at bounding box center [435, 105] width 254 height 24
type input "910960 (WHITBY)"
click at [546, 487] on label "No" at bounding box center [530, 489] width 42 height 22
type input "260"
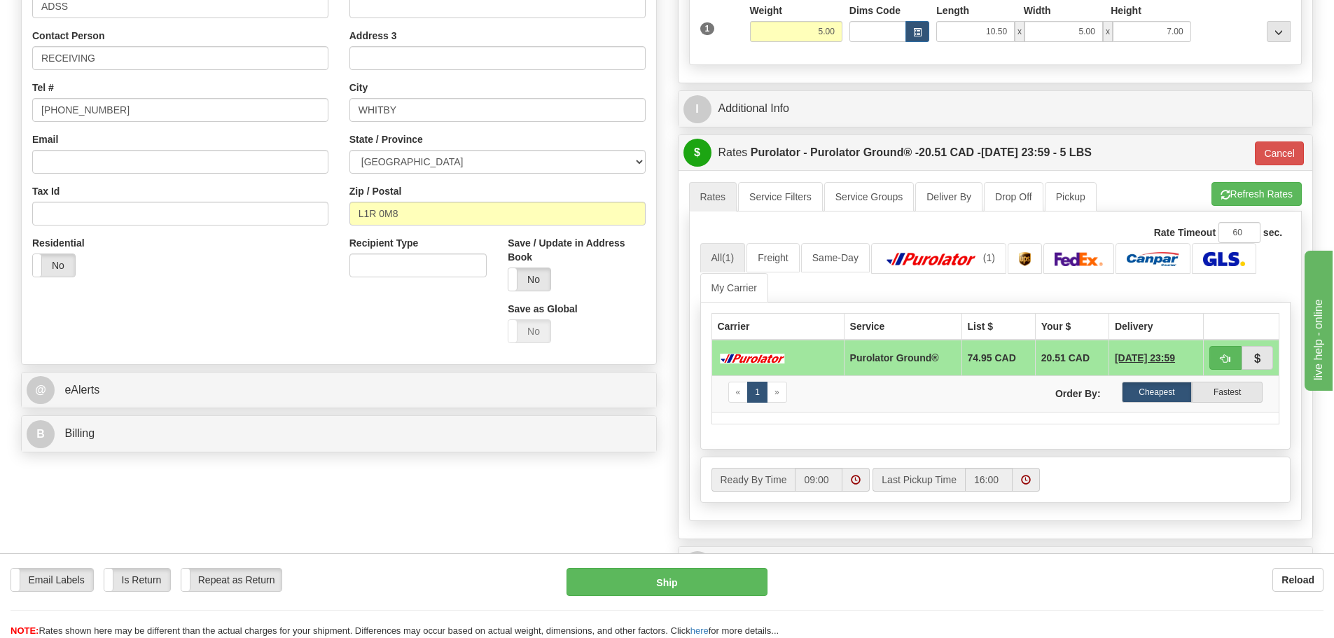
scroll to position [280, 0]
click at [531, 277] on label "No" at bounding box center [530, 279] width 42 height 22
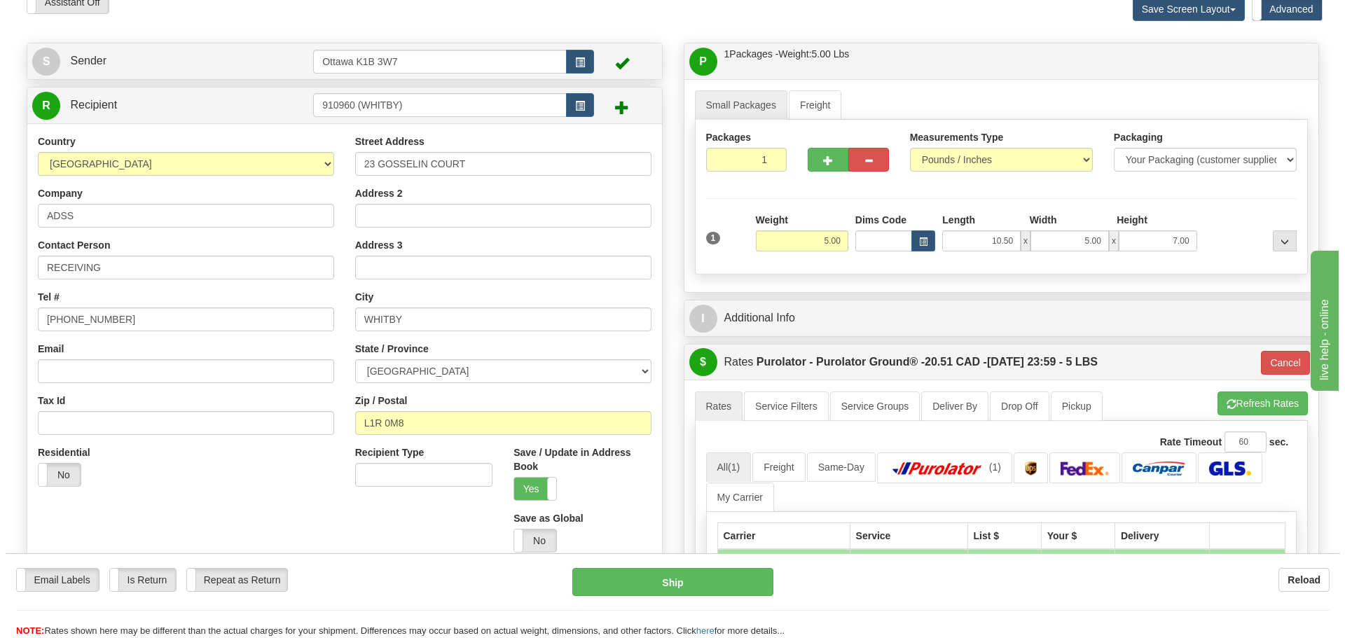
scroll to position [140, 0]
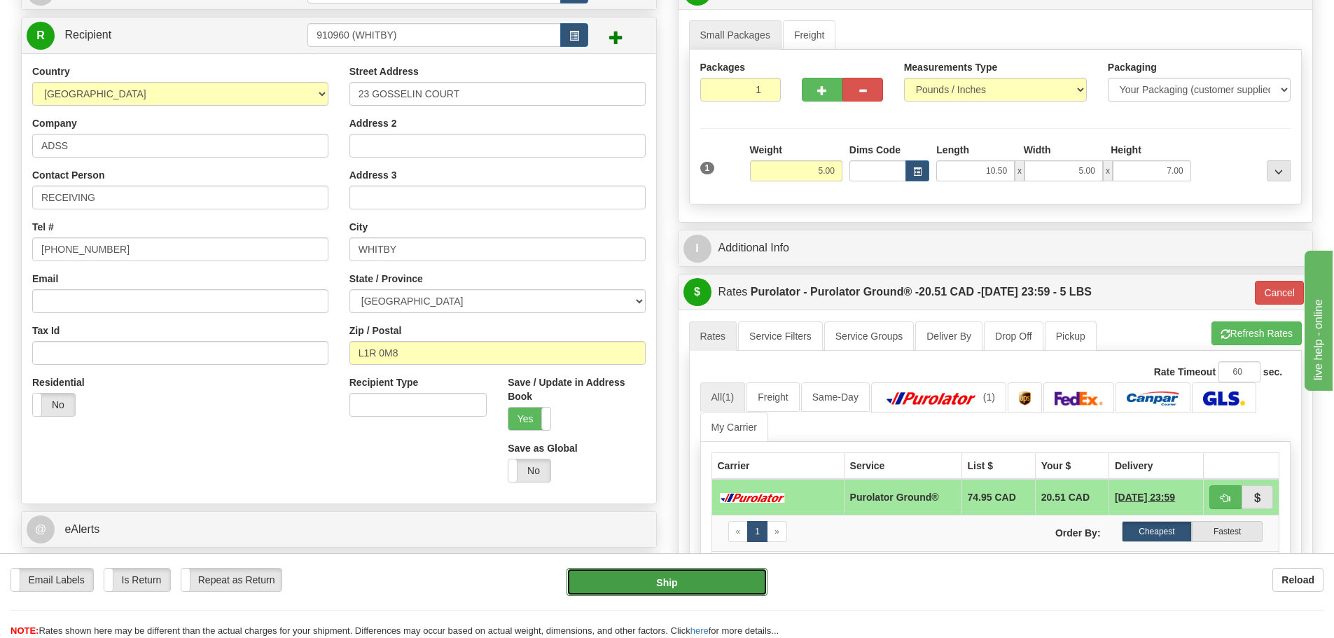
click at [658, 574] on button "Ship" at bounding box center [667, 582] width 201 height 28
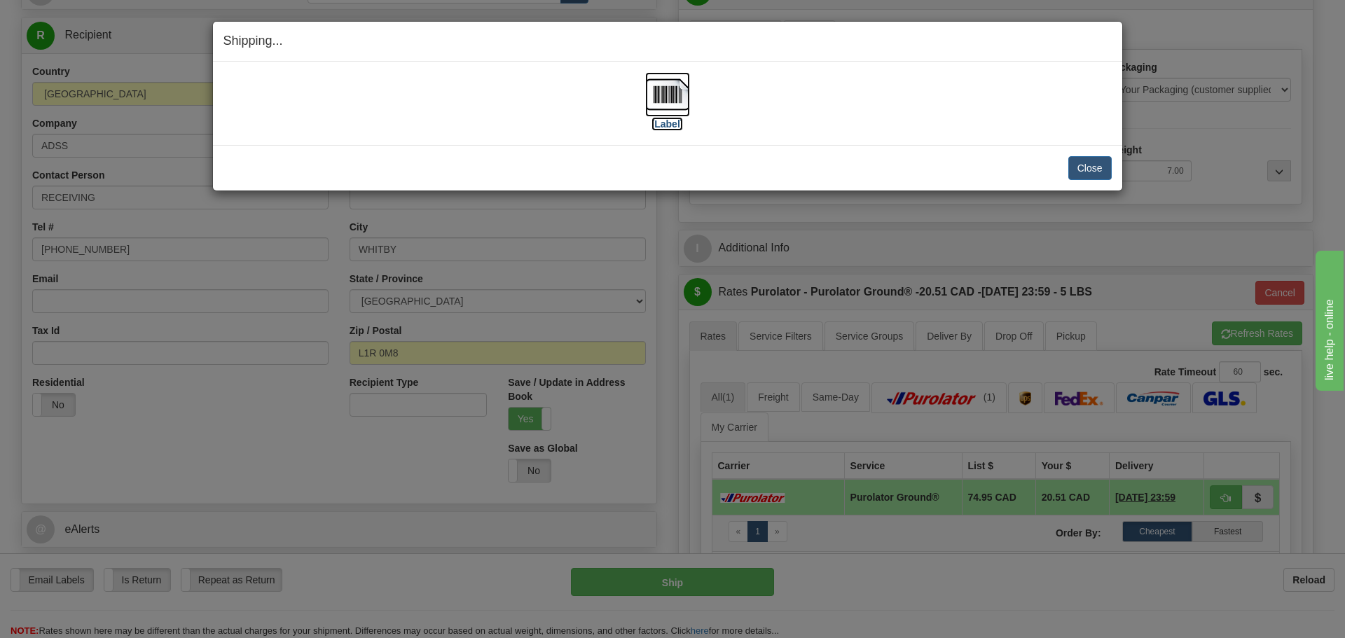
click at [667, 120] on label "[Label]" at bounding box center [667, 124] width 32 height 14
click at [1075, 163] on button "Close" at bounding box center [1089, 168] width 43 height 24
